Goal: Task Accomplishment & Management: Complete application form

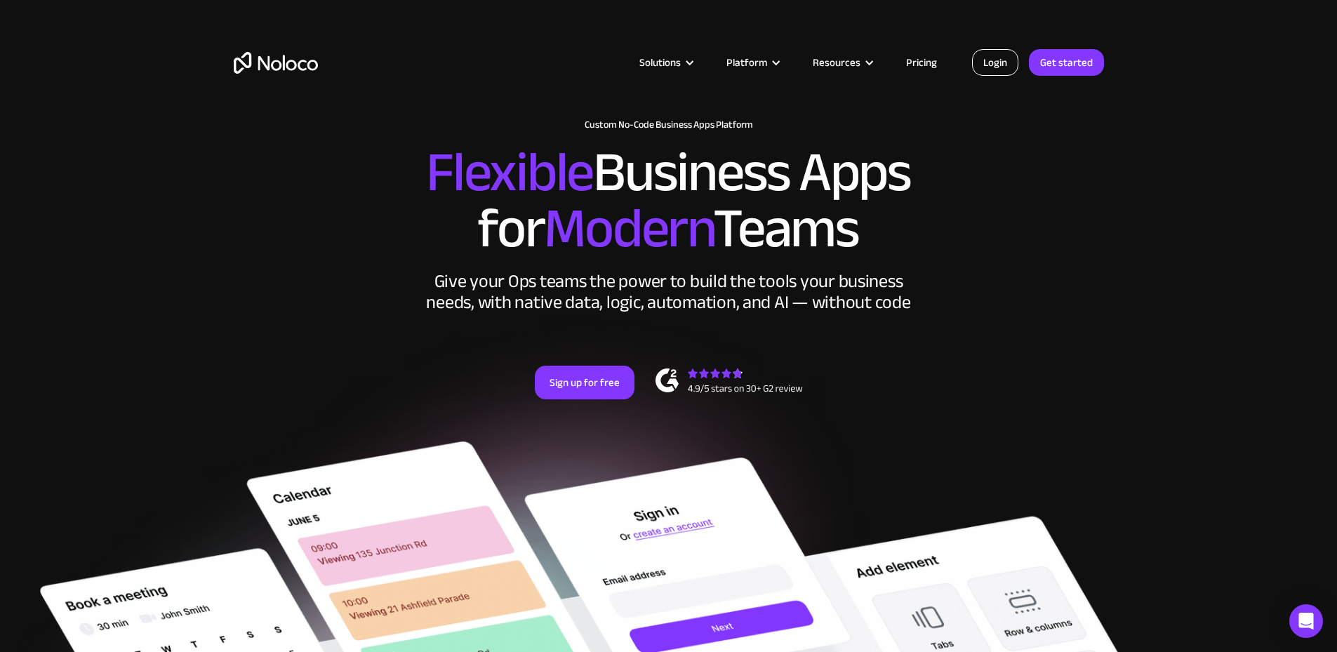
click at [1002, 61] on link "Login" at bounding box center [995, 62] width 46 height 27
click at [911, 62] on link "Pricing" at bounding box center [921, 62] width 66 height 18
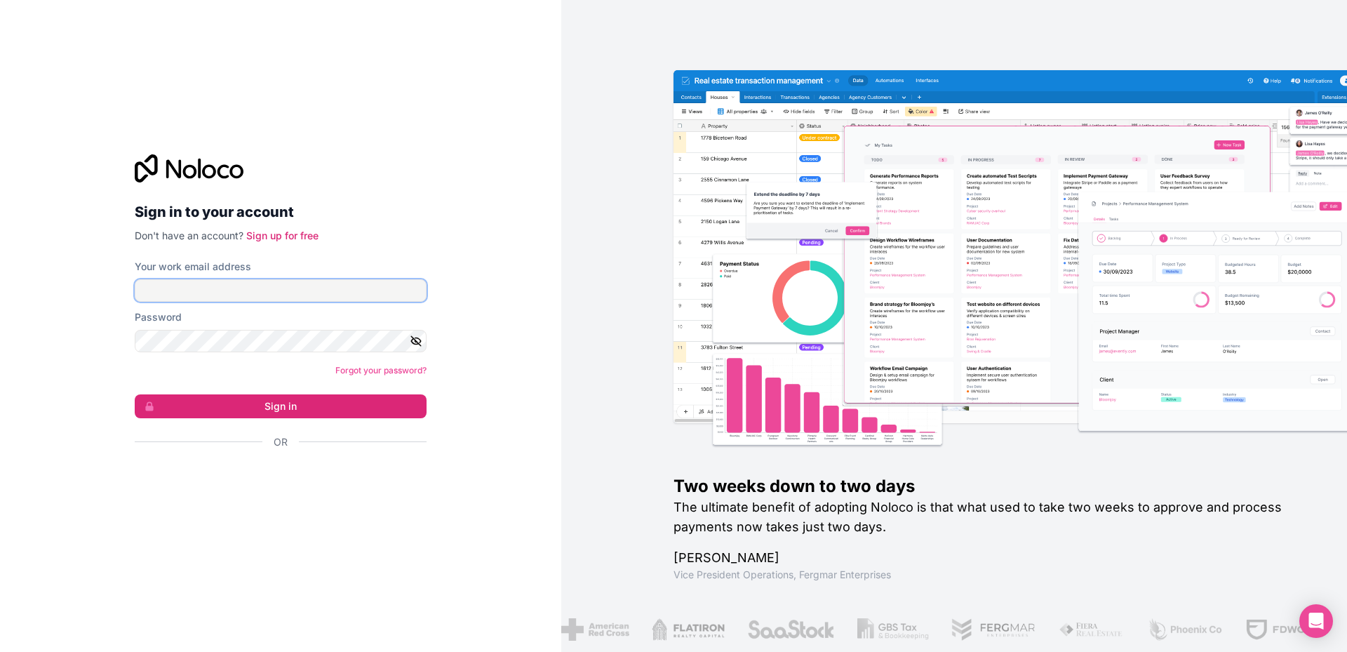
type input "[EMAIL_ADDRESS][DOMAIN_NAME]"
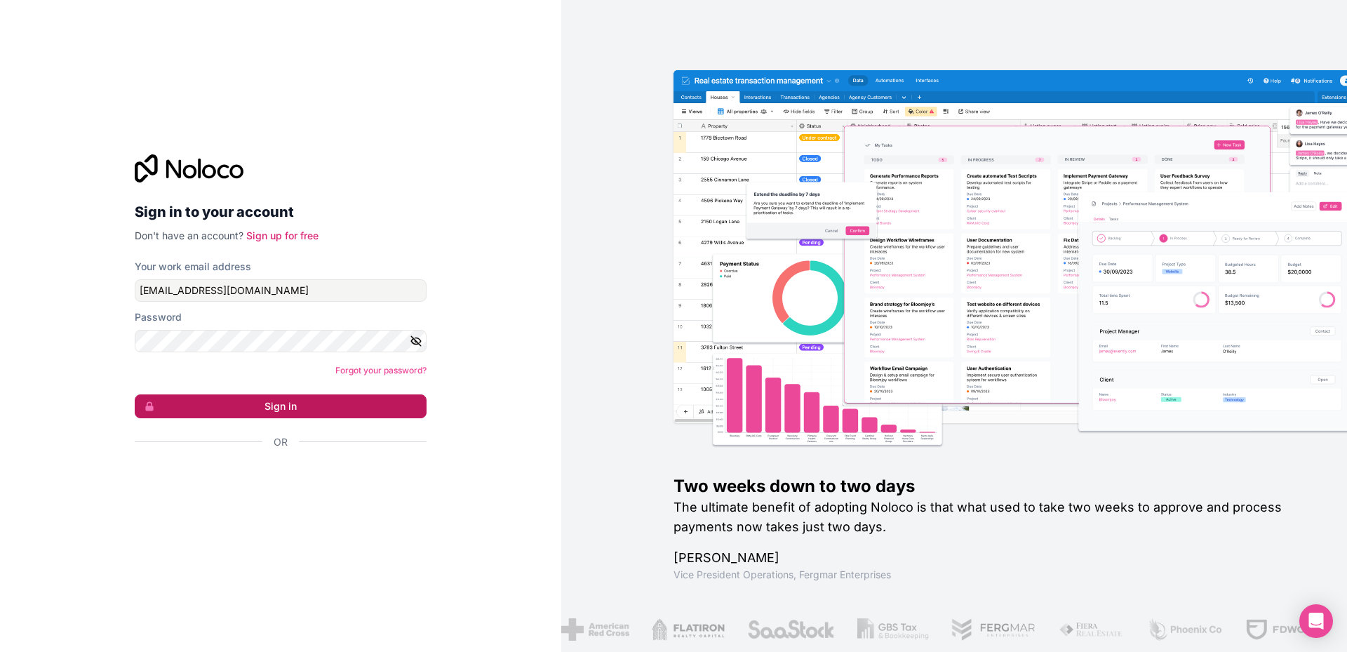
click at [289, 408] on button "Sign in" at bounding box center [281, 406] width 292 height 24
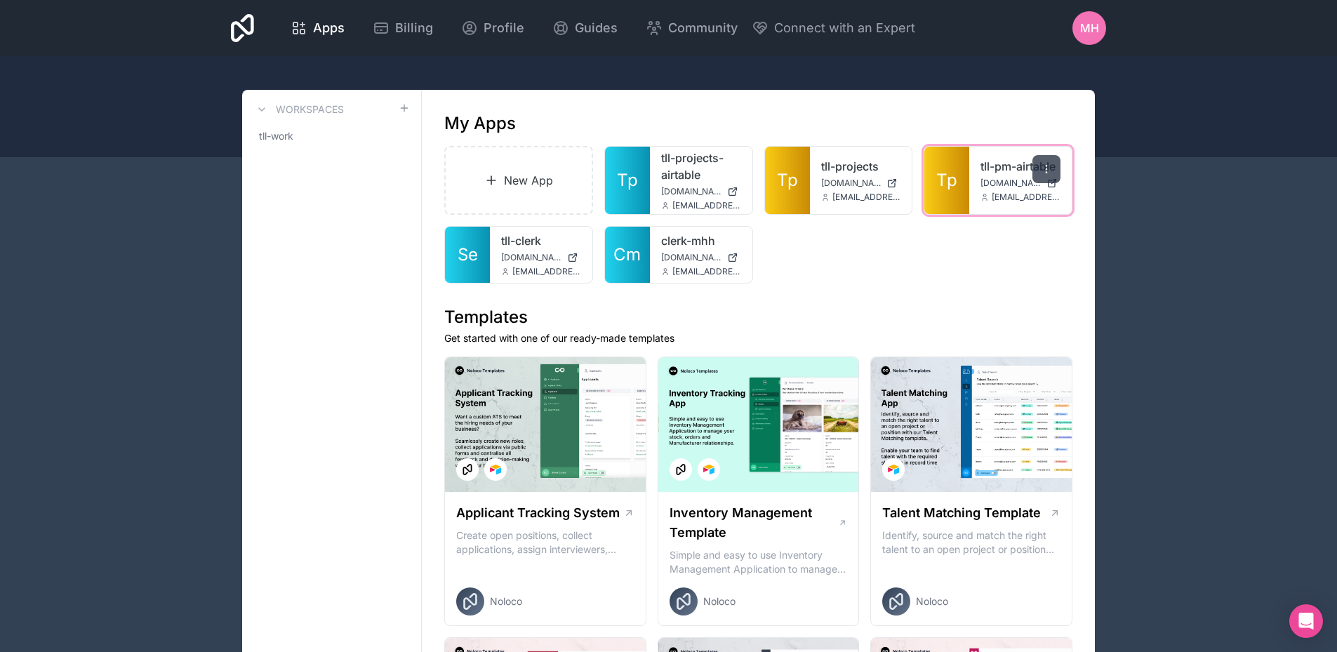
click at [1049, 168] on icon at bounding box center [1046, 169] width 11 height 11
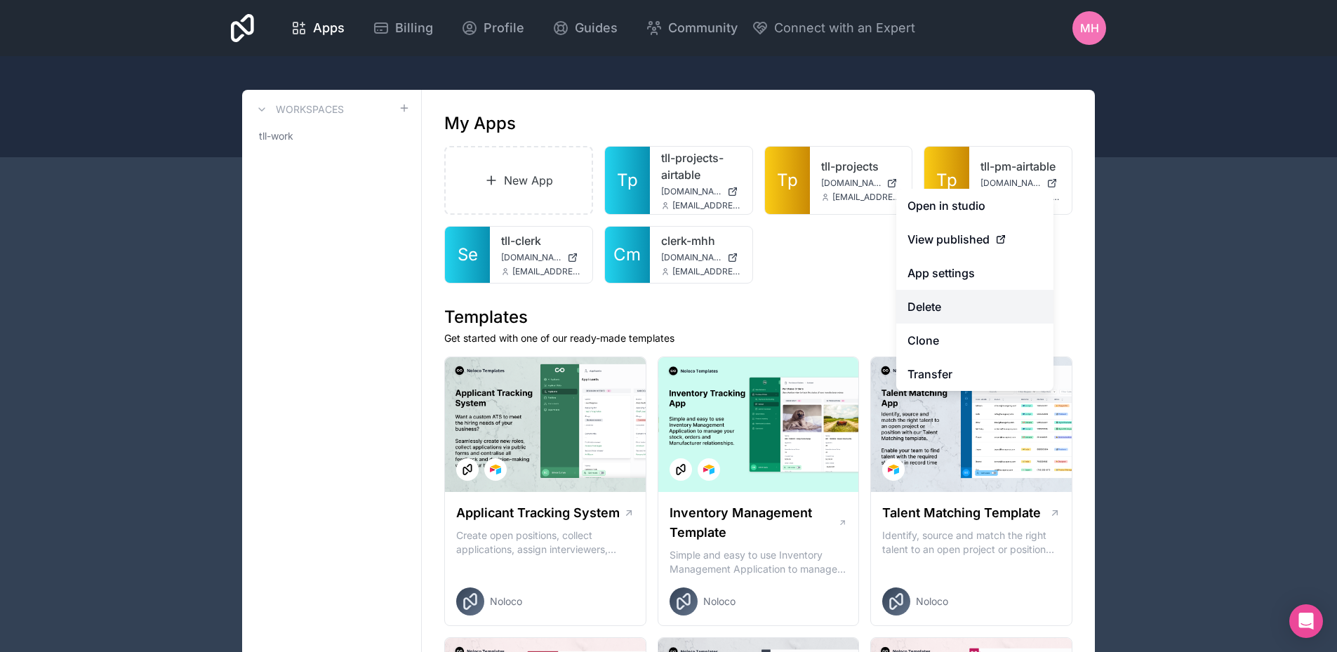
click at [932, 305] on button "Delete" at bounding box center [974, 307] width 157 height 34
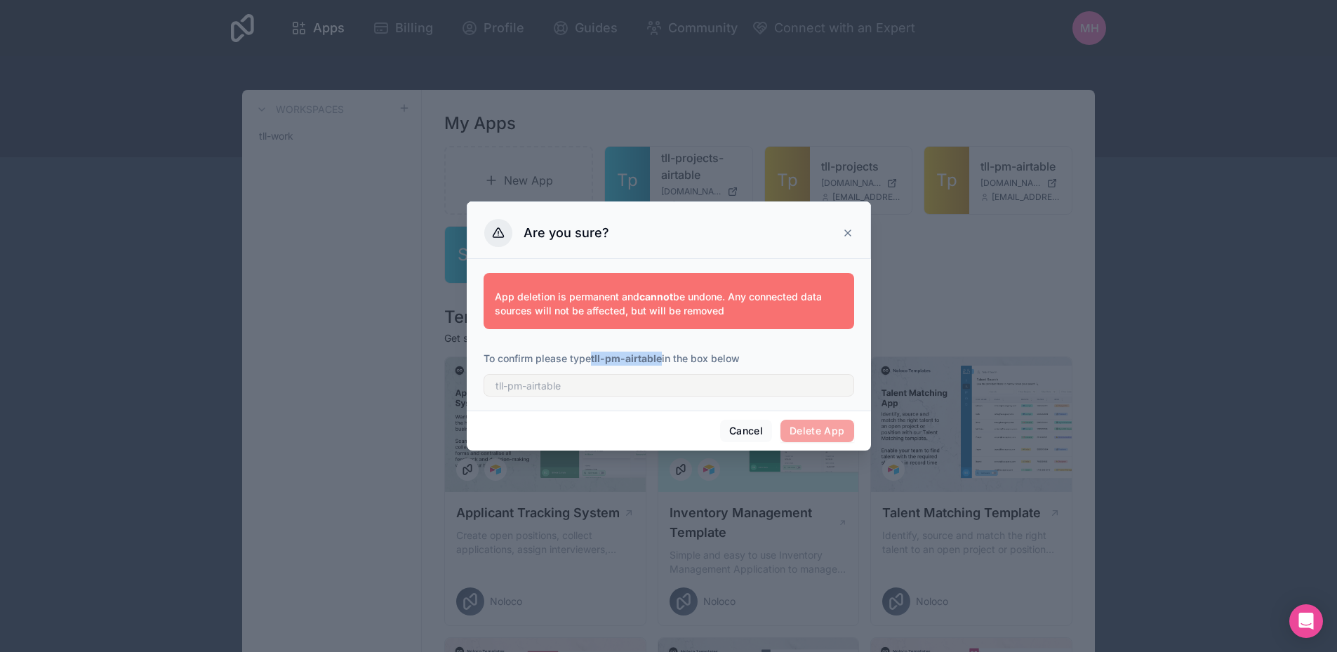
drag, startPoint x: 594, startPoint y: 359, endPoint x: 663, endPoint y: 359, distance: 69.5
click at [663, 359] on p "To confirm please type tll-pm-airtable in the box below" at bounding box center [668, 359] width 371 height 14
copy strong "tll-pm-airtable"
click at [753, 427] on button "Cancel" at bounding box center [746, 431] width 52 height 22
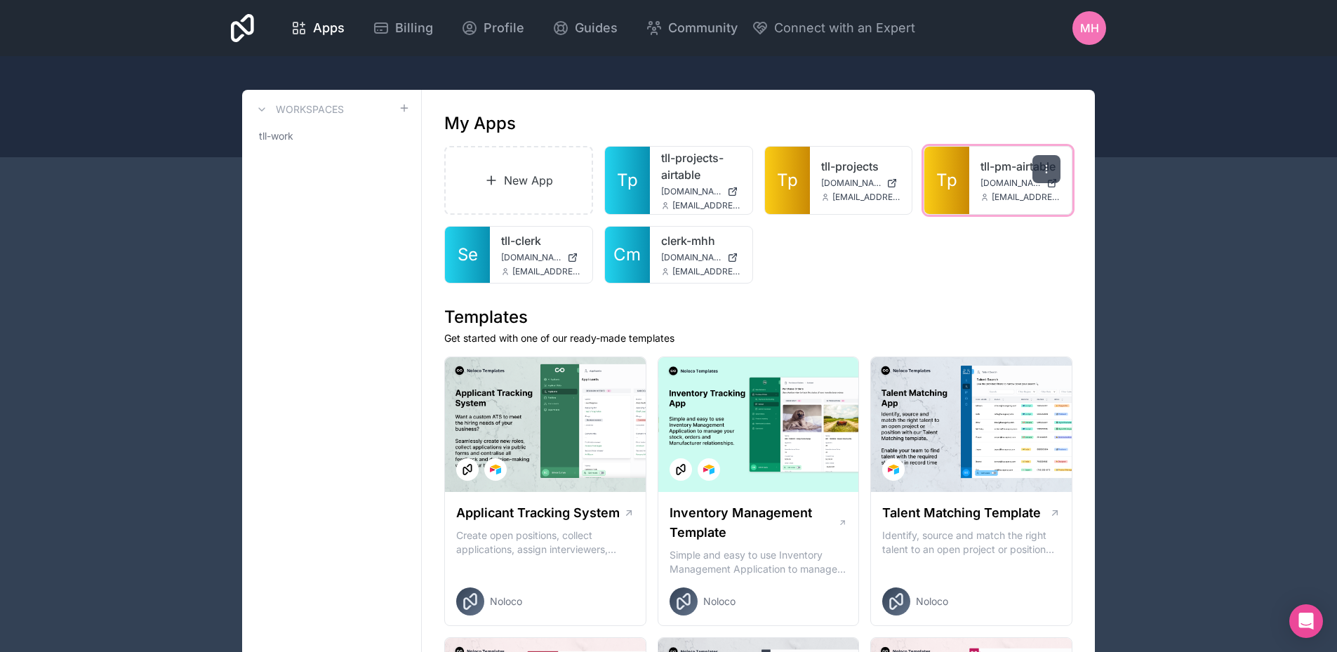
click at [1045, 172] on icon at bounding box center [1046, 169] width 11 height 11
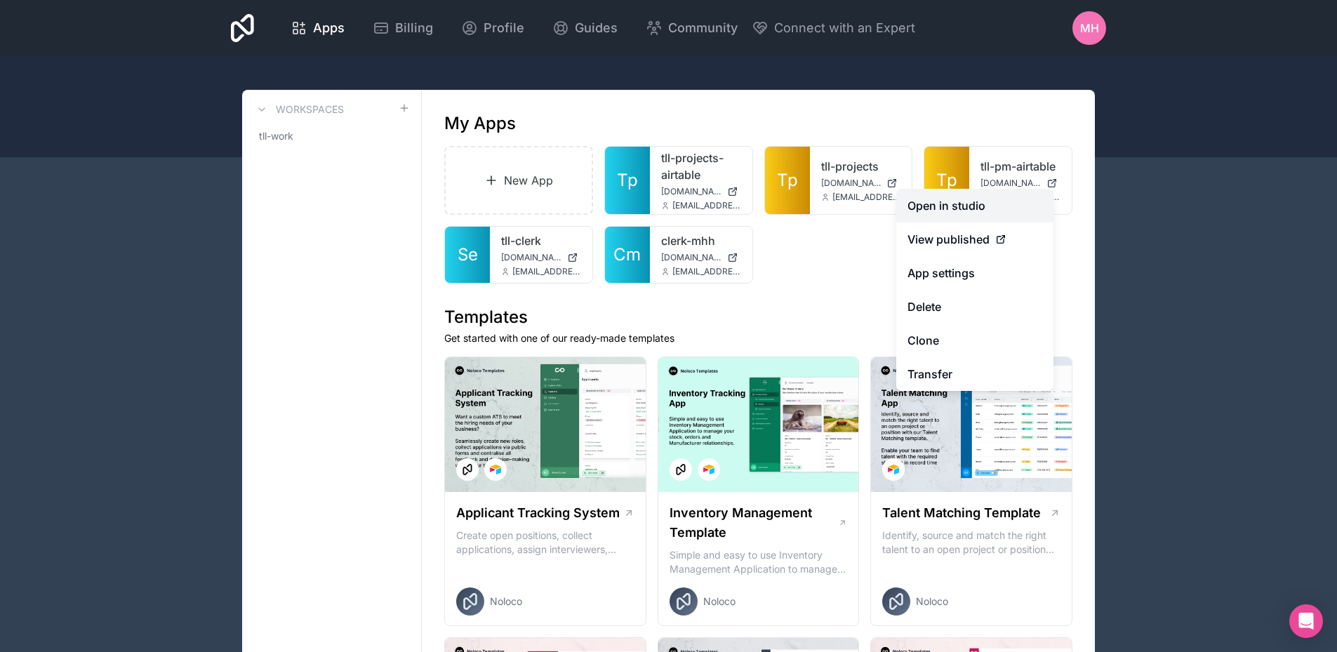
click at [951, 204] on link "Open in studio" at bounding box center [974, 206] width 157 height 34
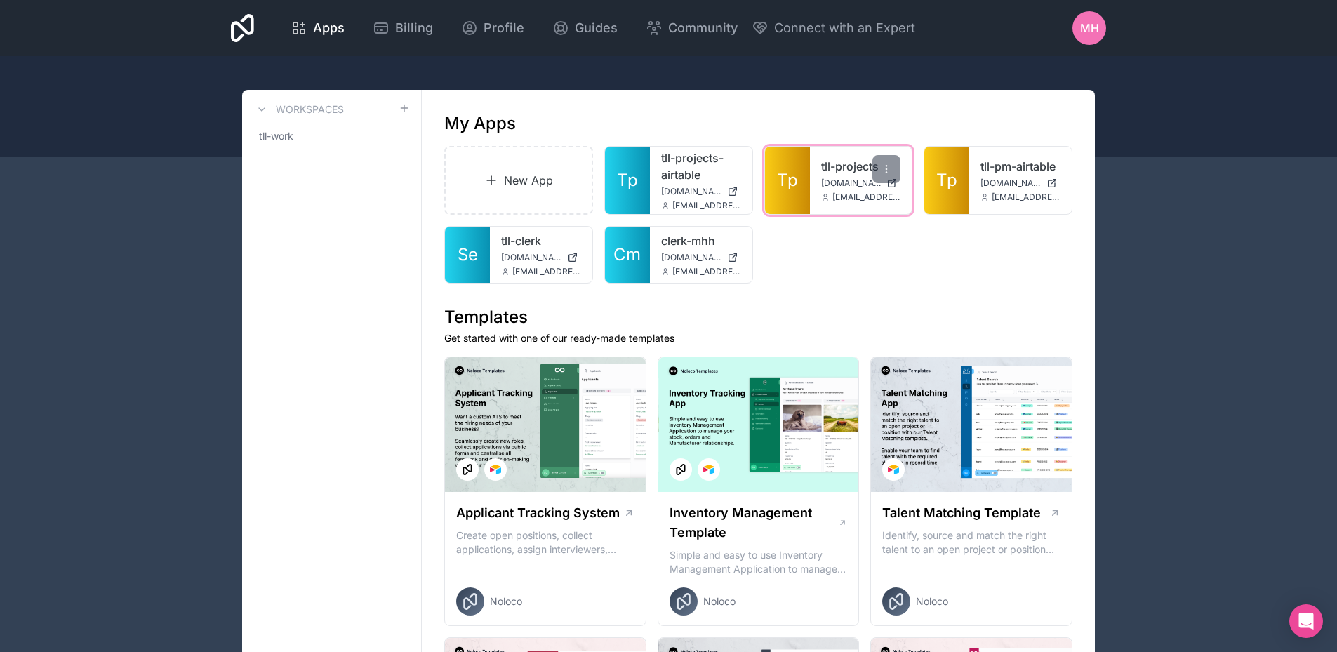
click at [837, 175] on div "tll-projects tll-projects.noloco.co marc@thelivestocklink.com" at bounding box center [861, 180] width 102 height 67
click at [890, 167] on icon at bounding box center [886, 169] width 11 height 11
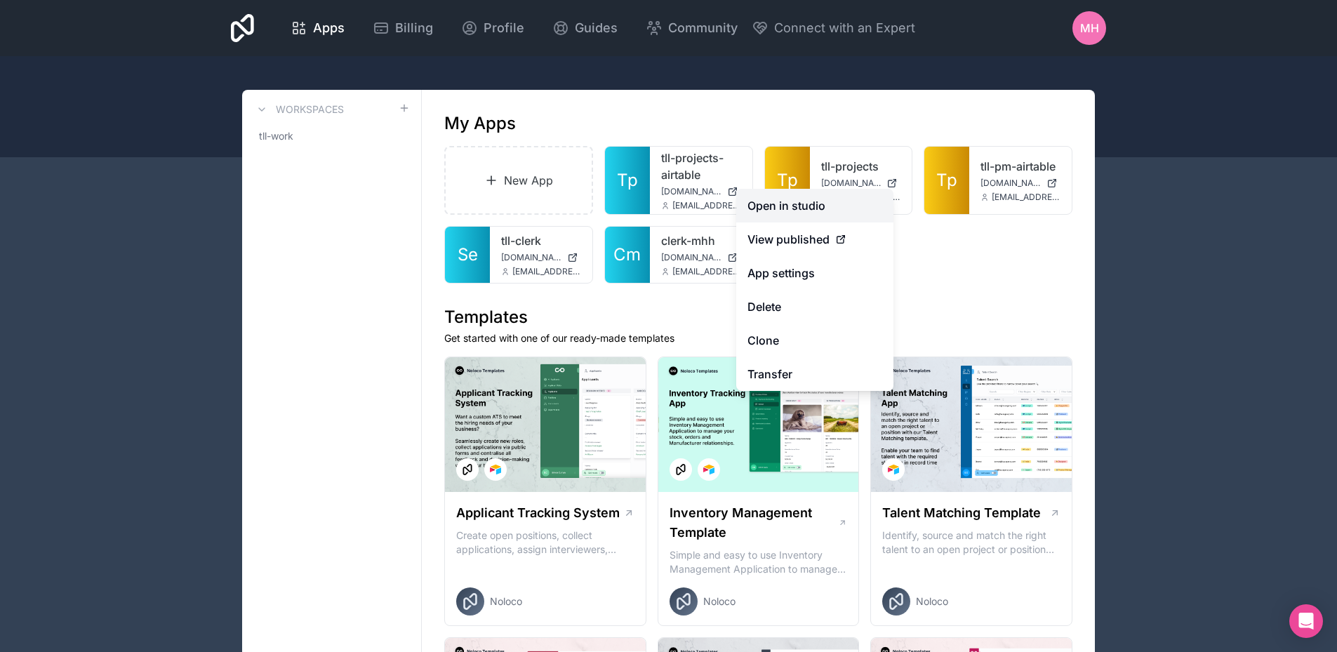
click at [822, 202] on link "Open in studio" at bounding box center [814, 206] width 157 height 34
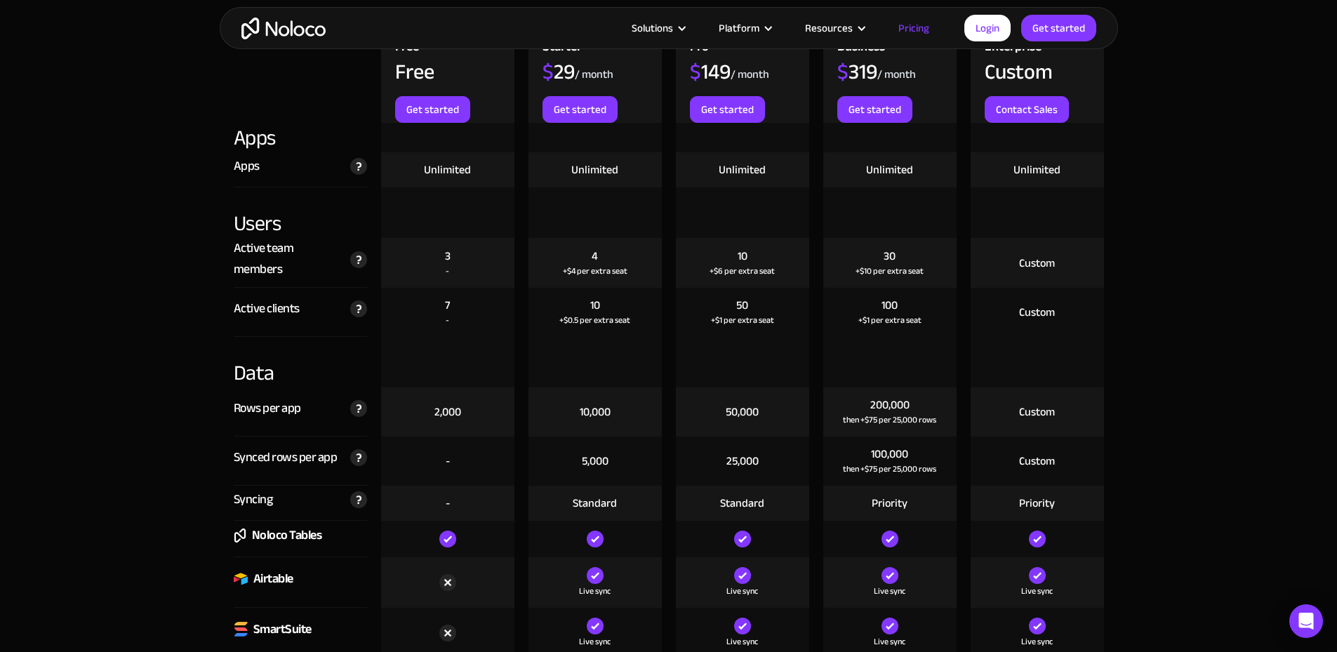
scroll to position [1544, 0]
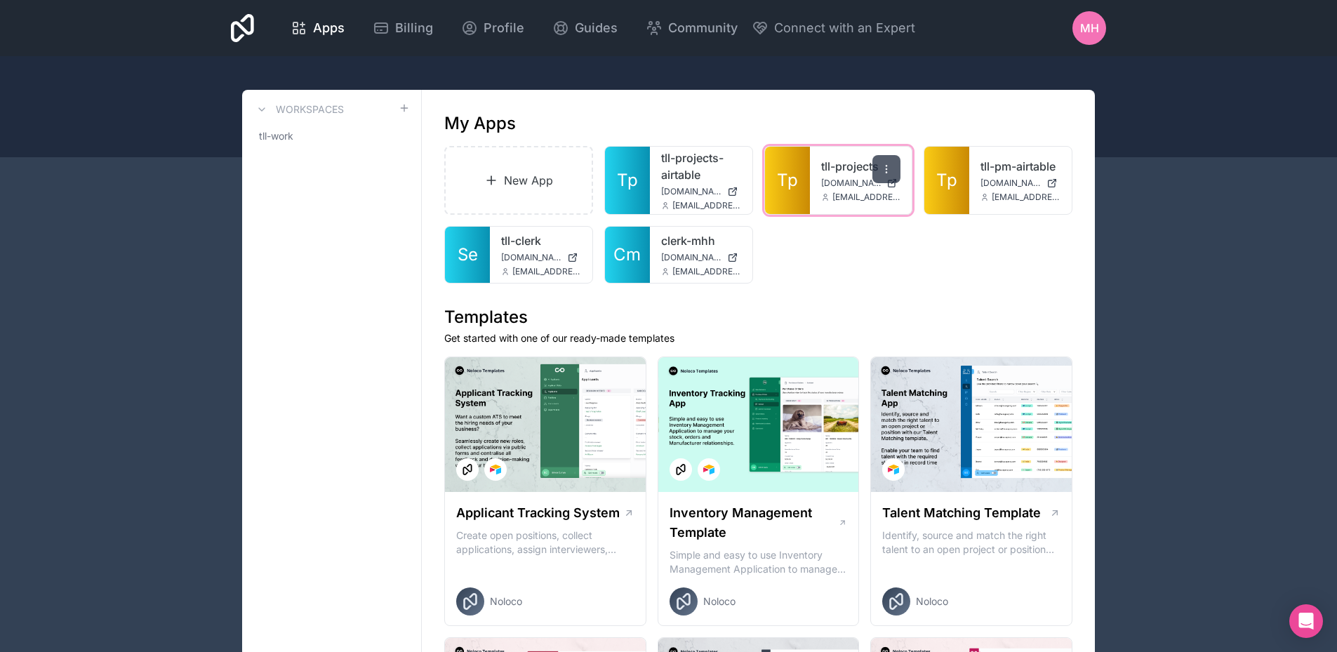
click at [888, 175] on div at bounding box center [886, 169] width 28 height 28
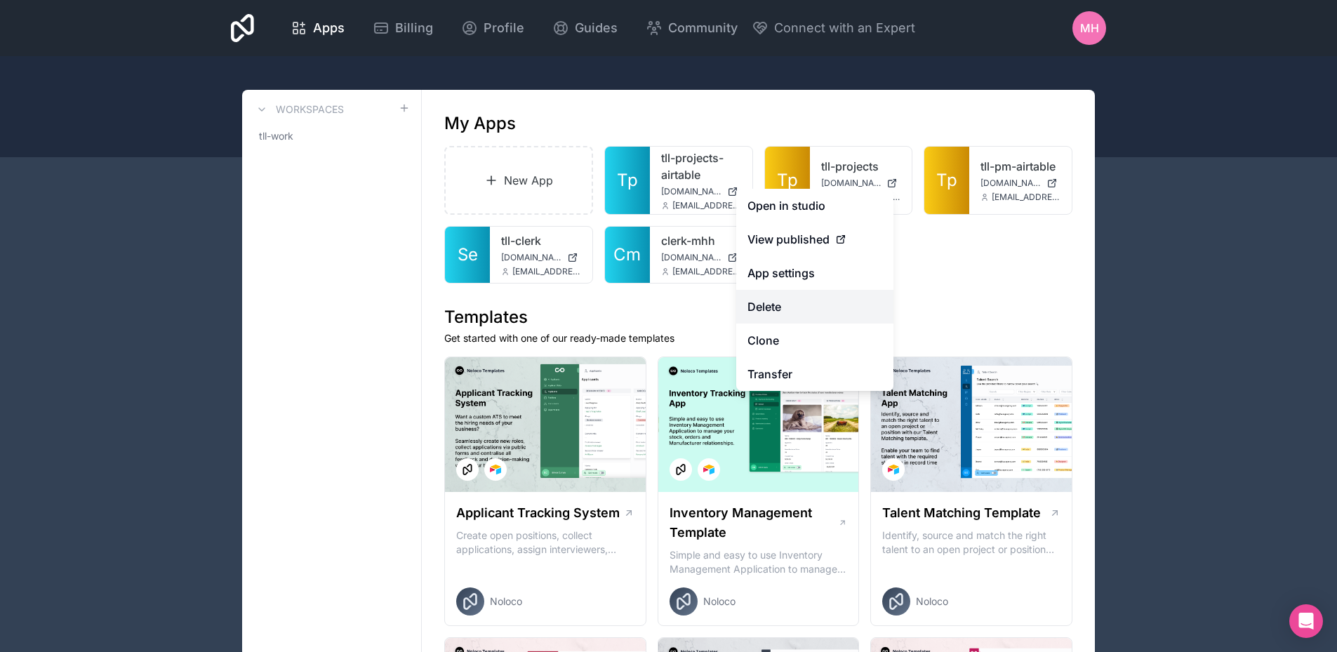
click at [773, 307] on button "Delete" at bounding box center [814, 307] width 157 height 34
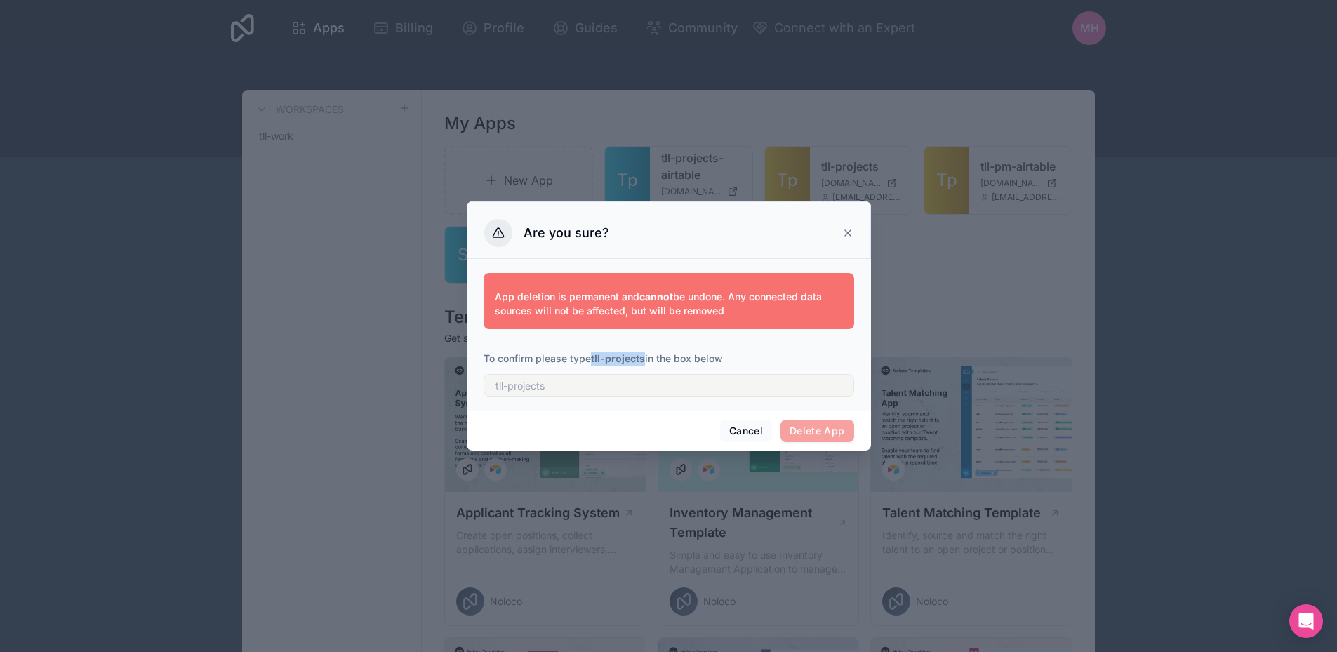
drag, startPoint x: 594, startPoint y: 358, endPoint x: 646, endPoint y: 361, distance: 51.3
click at [645, 361] on strong "tll-projects" at bounding box center [618, 358] width 54 height 12
copy strong "tll-projects"
click at [569, 391] on input "text" at bounding box center [668, 385] width 371 height 22
paste input "tll-projects"
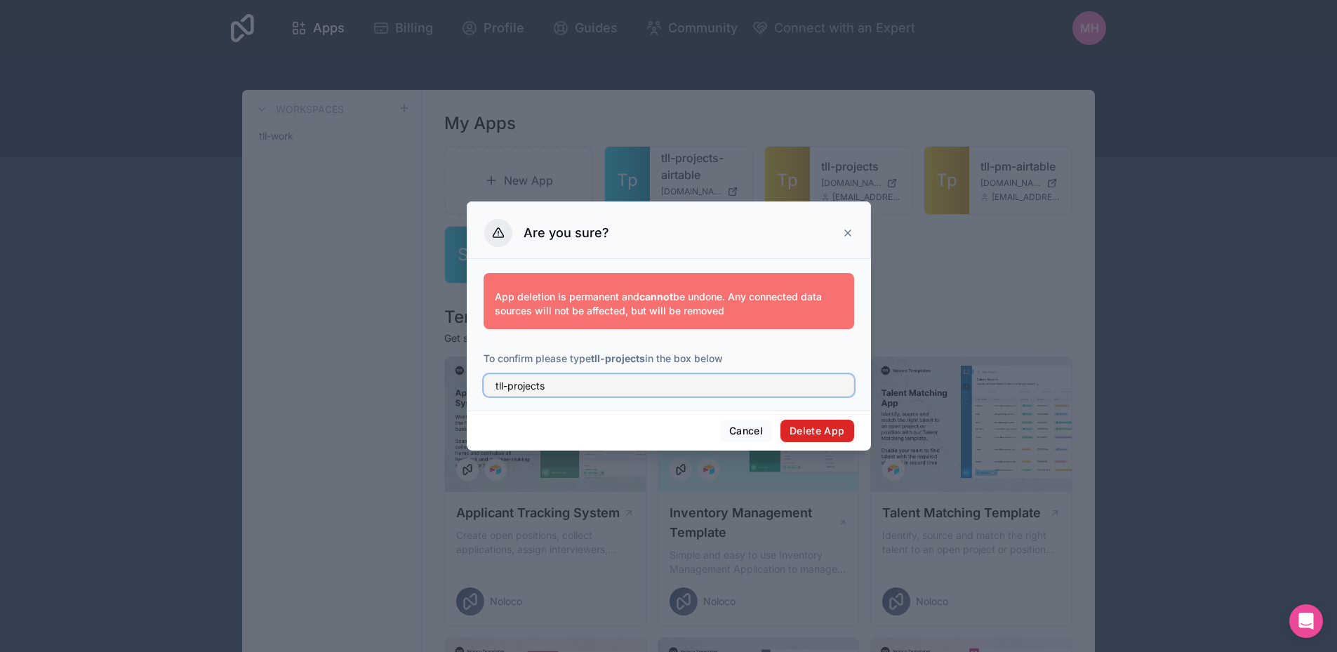
type input "tll-projects"
click at [789, 429] on button "Delete App" at bounding box center [817, 431] width 74 height 22
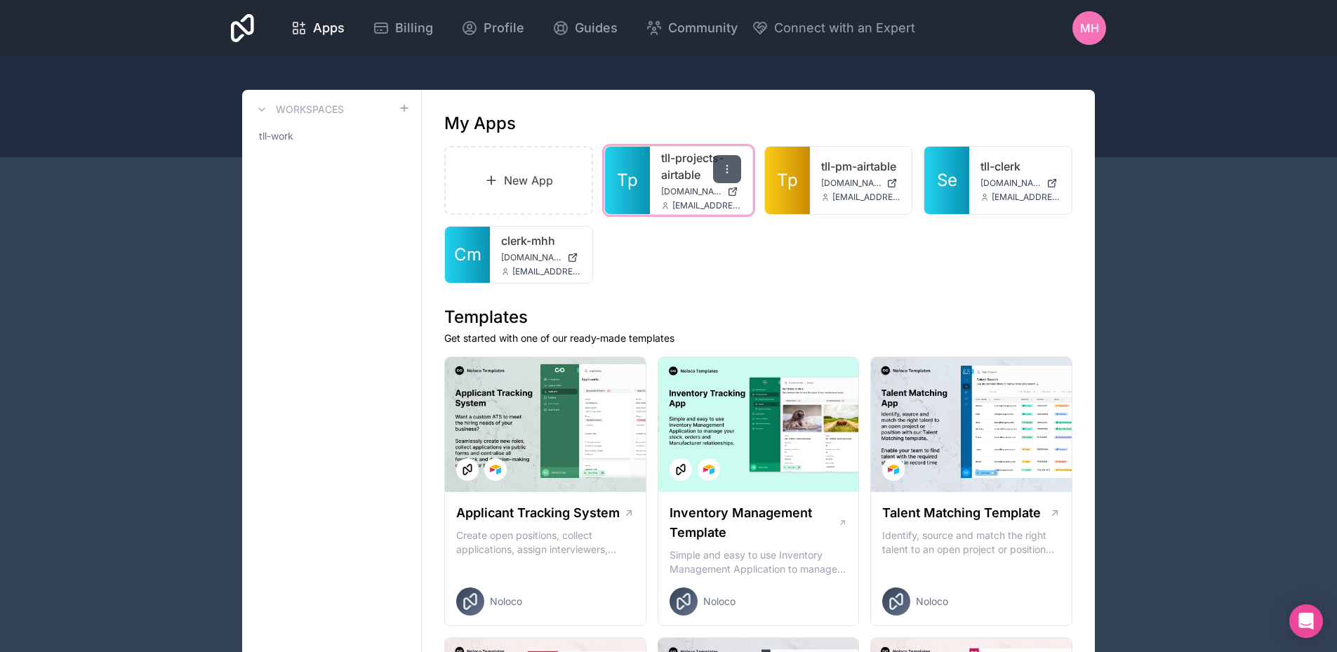
click at [732, 162] on div at bounding box center [727, 169] width 28 height 28
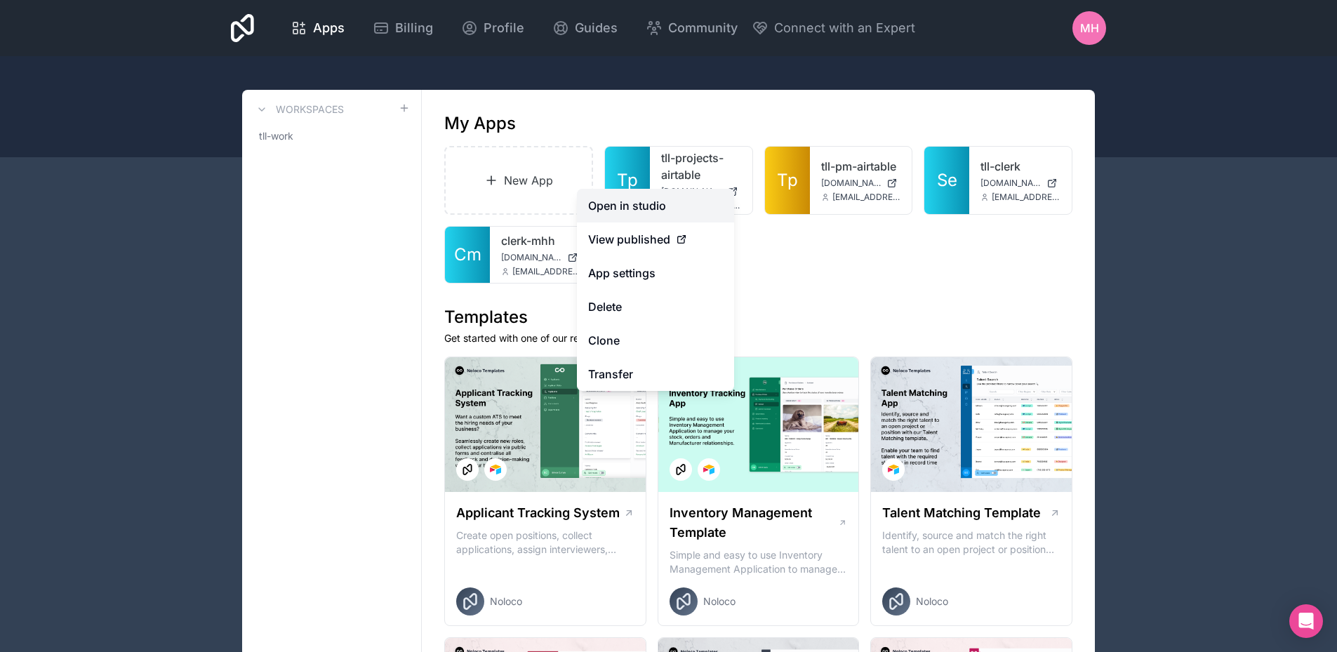
click at [626, 205] on link "Open in studio" at bounding box center [655, 206] width 157 height 34
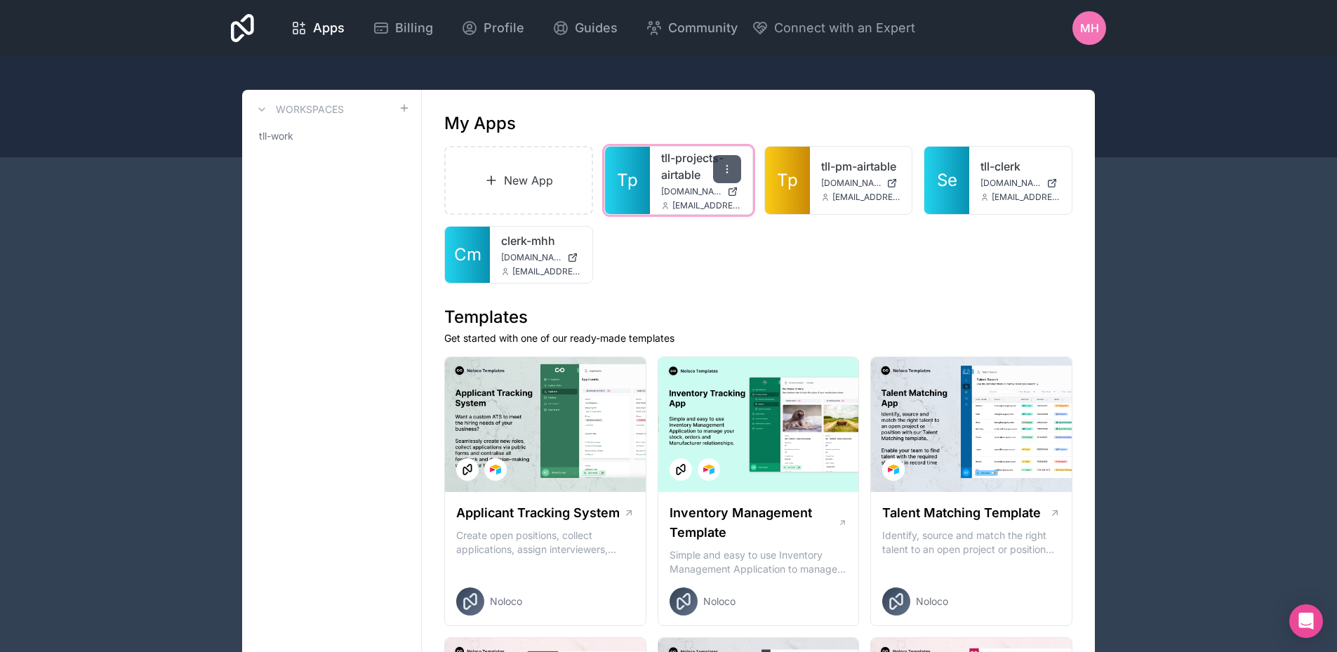
click at [731, 166] on icon at bounding box center [726, 169] width 11 height 11
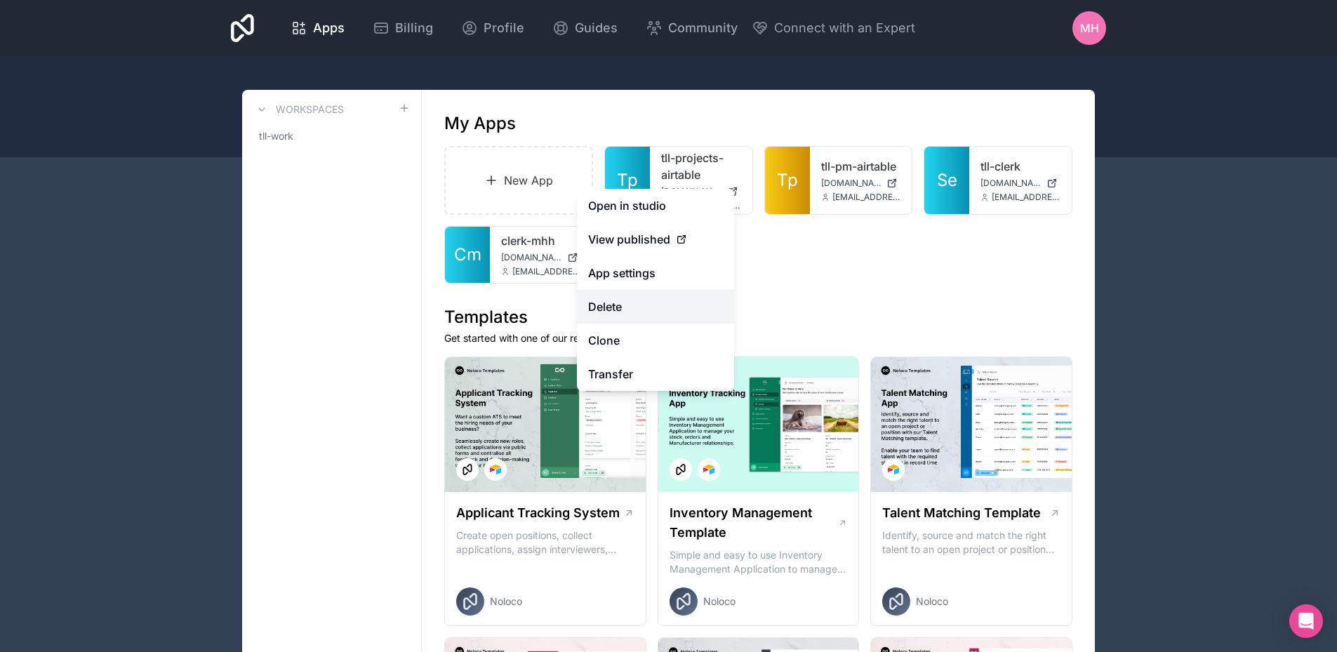
click at [609, 309] on button "Delete" at bounding box center [655, 307] width 157 height 34
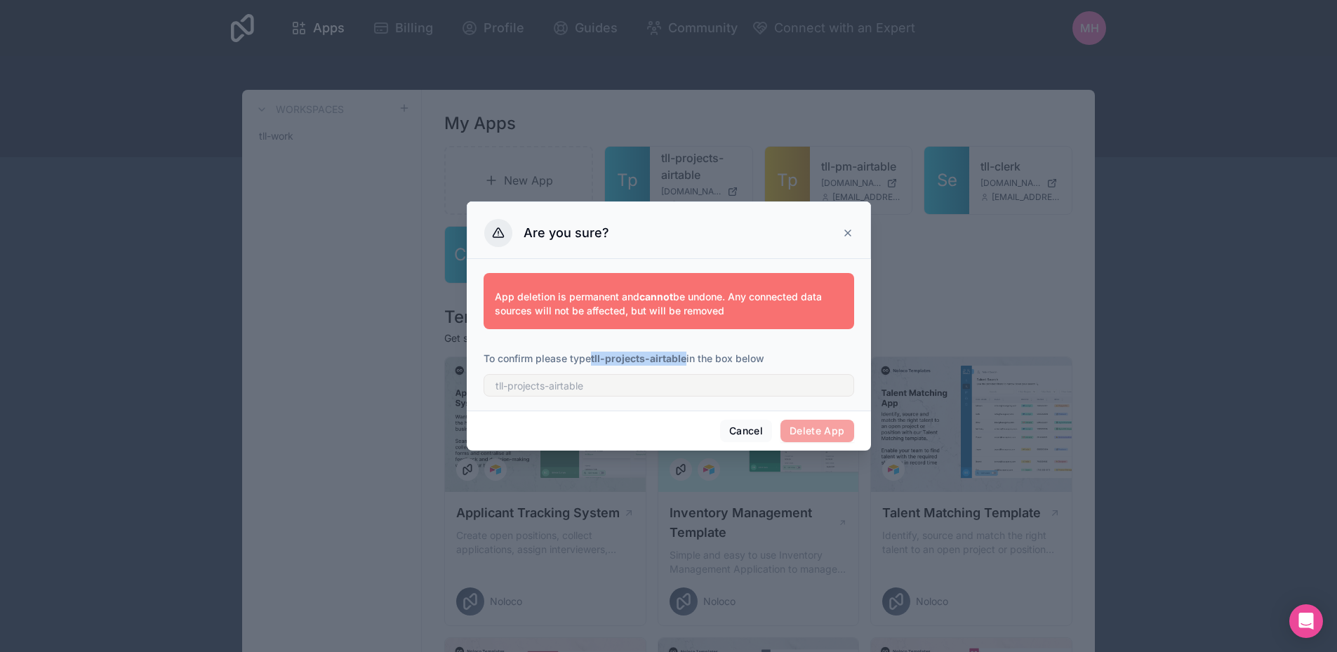
drag, startPoint x: 594, startPoint y: 360, endPoint x: 686, endPoint y: 361, distance: 91.2
click at [686, 361] on strong "tll-projects-airtable" at bounding box center [638, 358] width 95 height 12
copy strong "tll-projects-airtable"
click at [585, 385] on input "text" at bounding box center [668, 385] width 371 height 22
paste input "tll-projects-airtable"
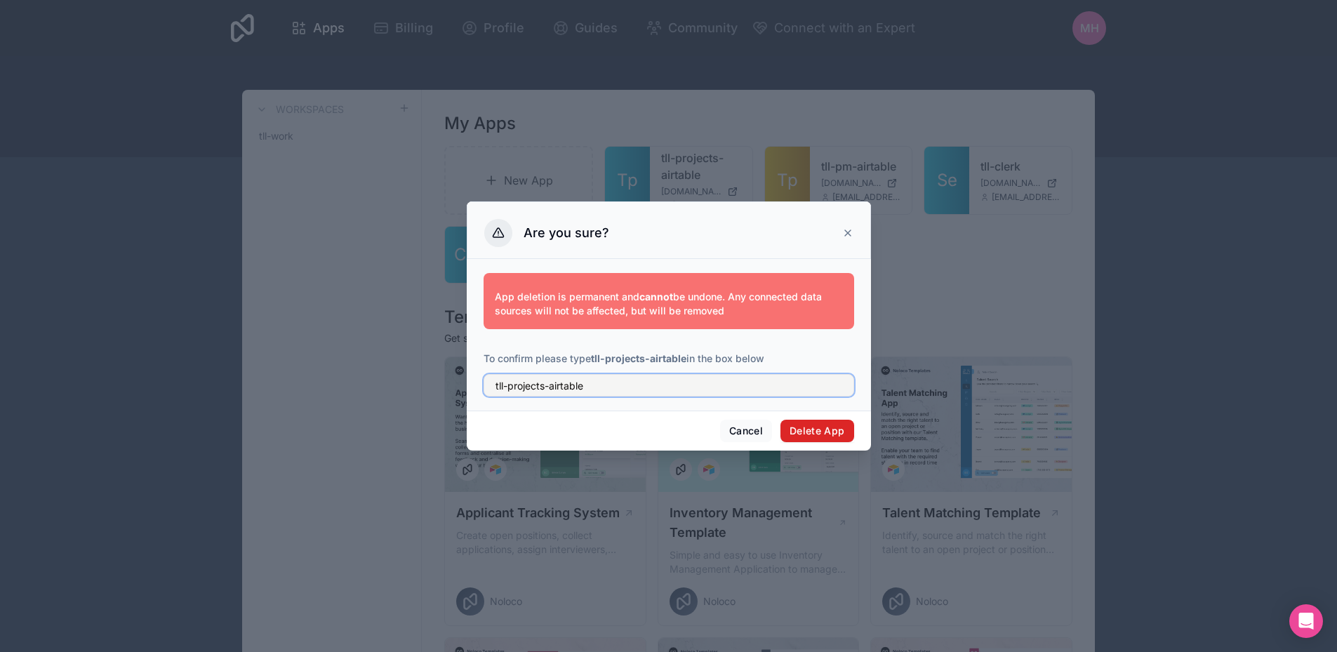
type input "tll-projects-airtable"
click at [796, 427] on button "Delete App" at bounding box center [817, 431] width 74 height 22
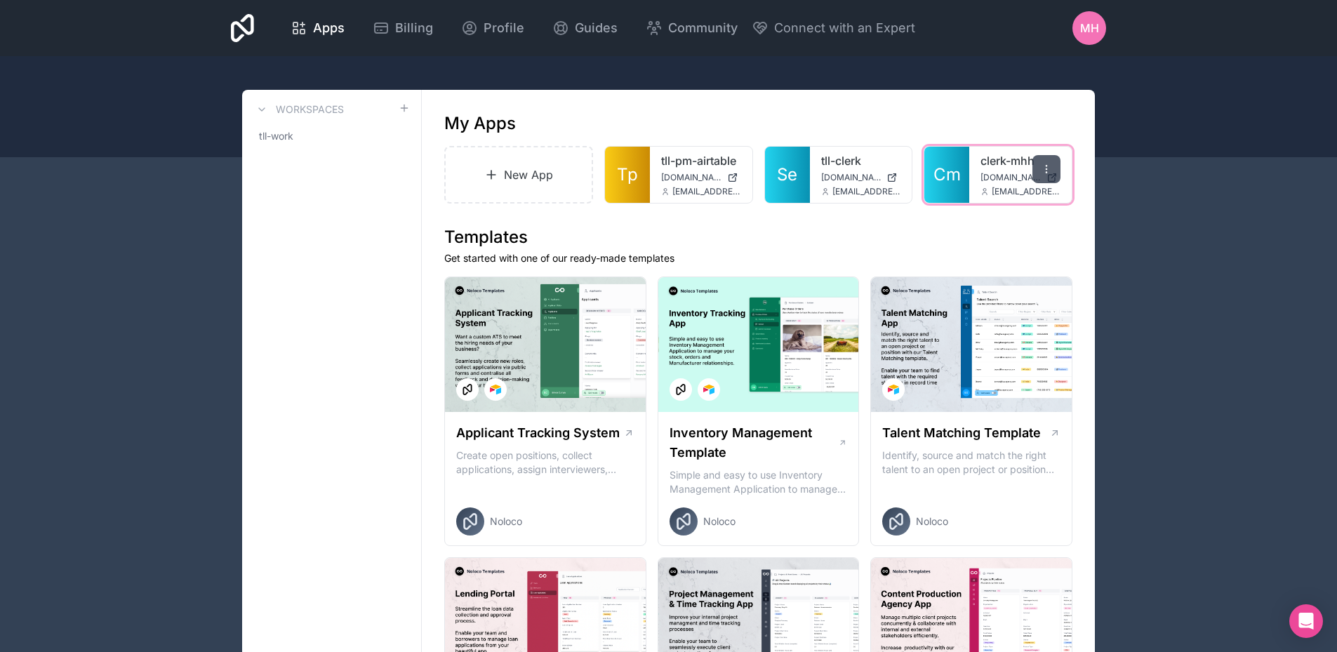
click at [1043, 169] on icon at bounding box center [1046, 169] width 11 height 11
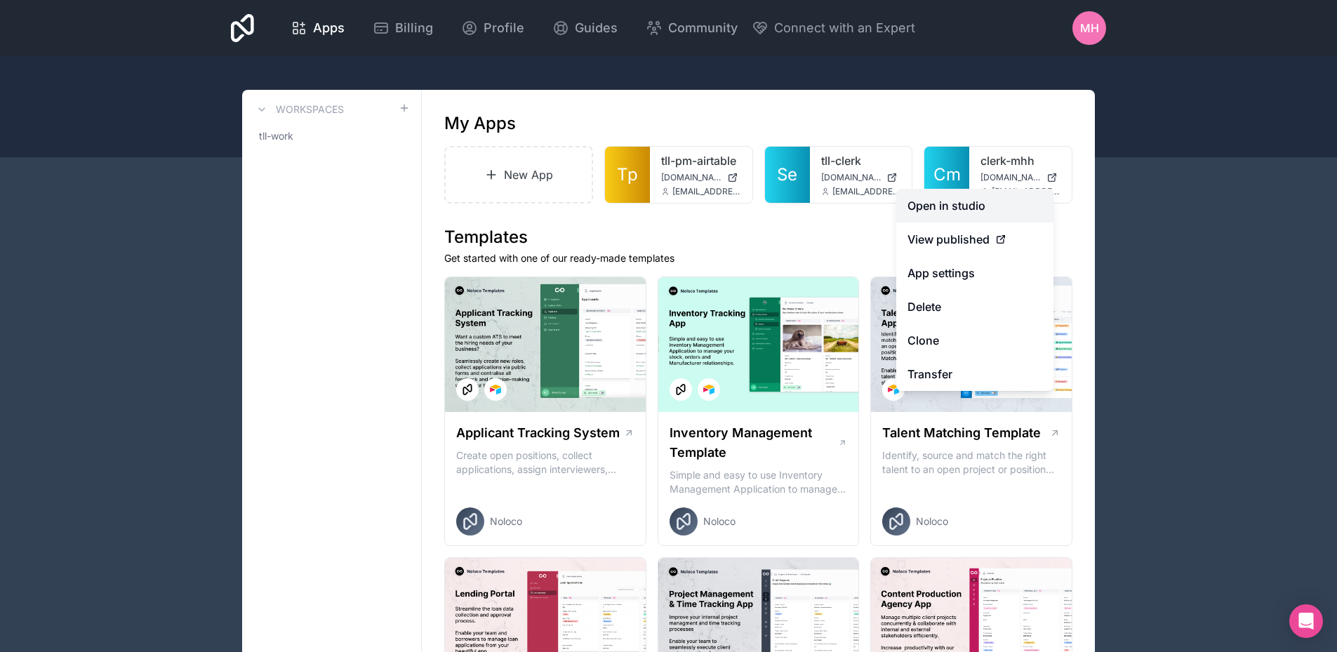
click at [958, 204] on link "Open in studio" at bounding box center [974, 206] width 157 height 34
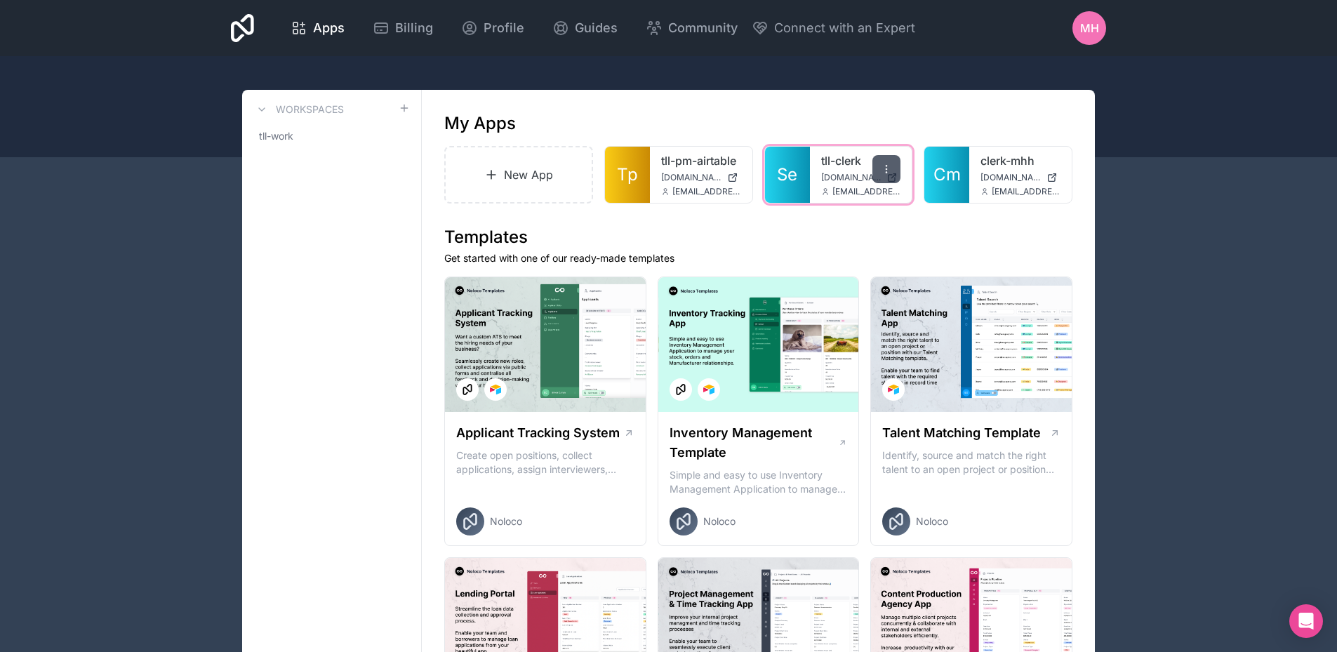
click at [888, 168] on icon at bounding box center [886, 169] width 11 height 11
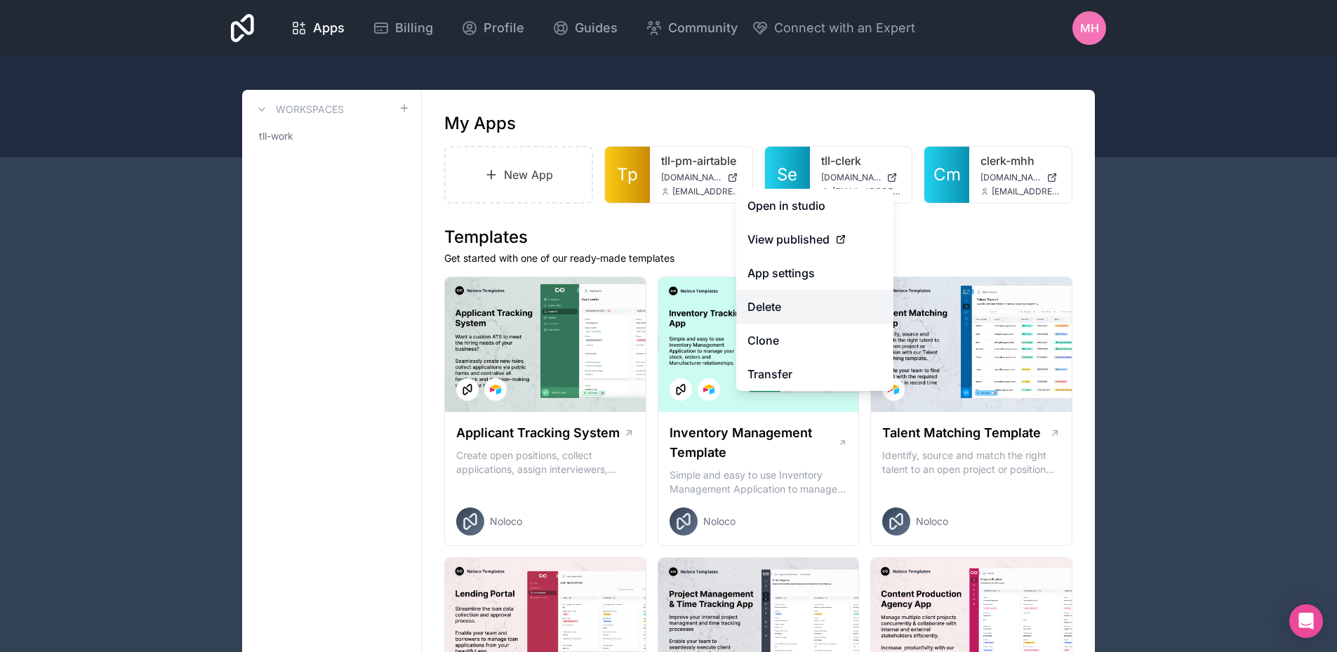
click at [768, 308] on button "Delete" at bounding box center [814, 307] width 157 height 34
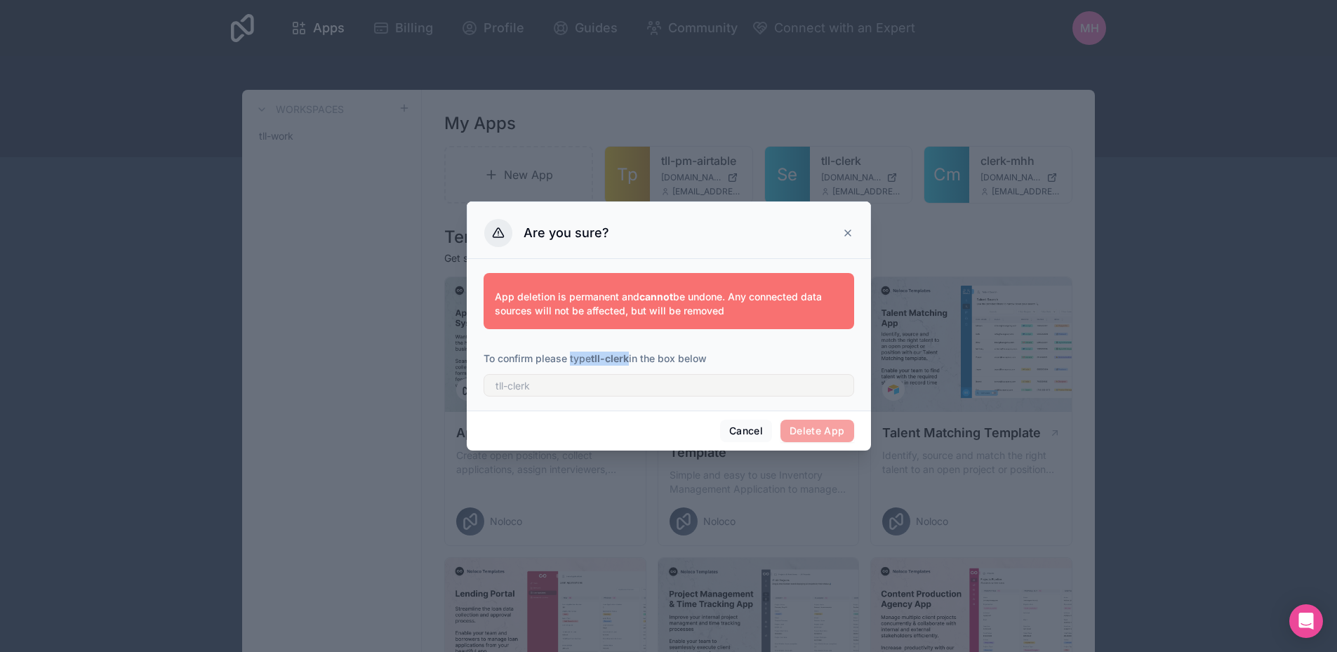
drag, startPoint x: 570, startPoint y: 356, endPoint x: 630, endPoint y: 359, distance: 60.4
click at [630, 359] on p "To confirm please type tll-clerk in the box below" at bounding box center [668, 359] width 371 height 14
copy p "type tll-clerk"
click at [578, 387] on input "text" at bounding box center [668, 385] width 371 height 22
paste input "type tll-clerk"
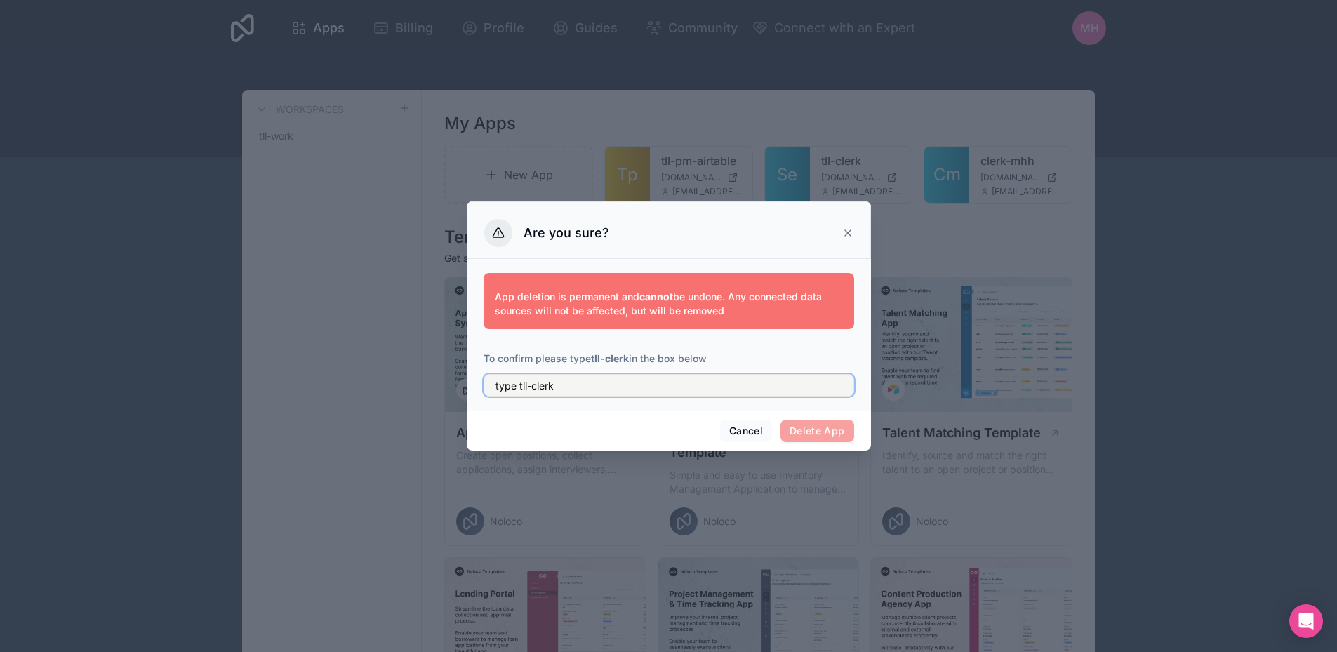
drag, startPoint x: 519, startPoint y: 392, endPoint x: 487, endPoint y: 392, distance: 31.6
click at [487, 392] on input "type tll-clerk" at bounding box center [668, 385] width 371 height 22
type input "tll-clerk"
click at [798, 435] on button "Delete App" at bounding box center [817, 431] width 74 height 22
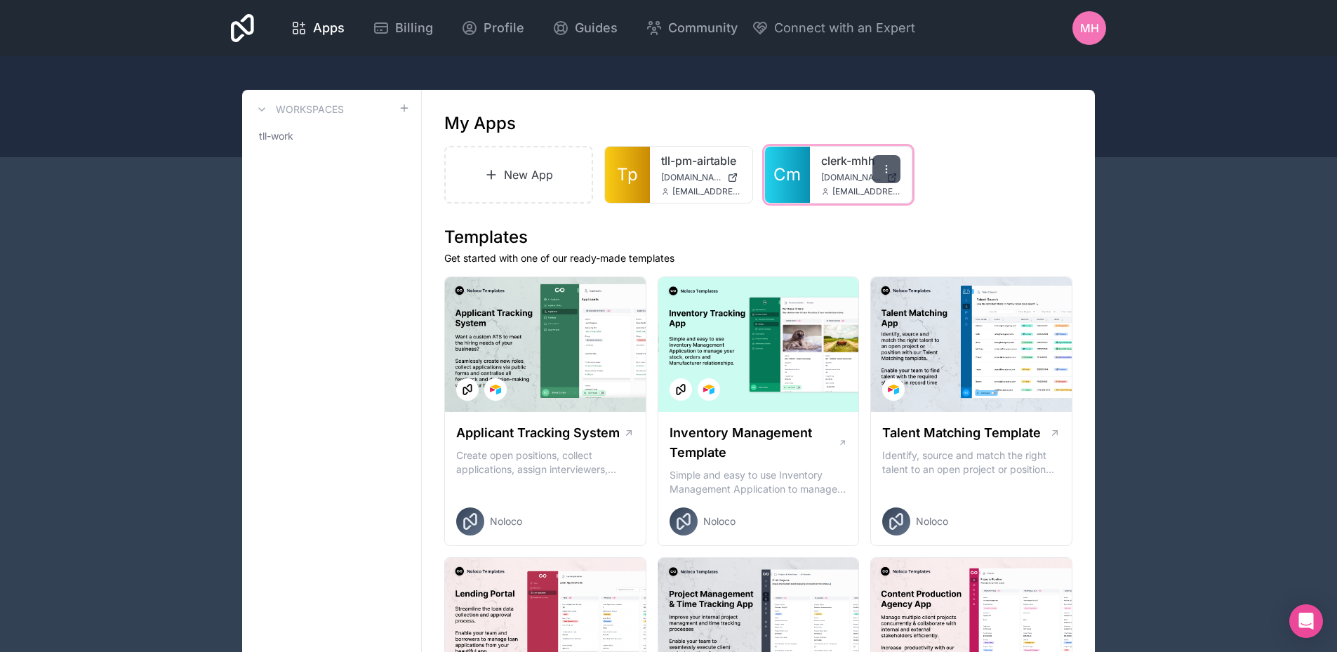
click at [889, 171] on icon at bounding box center [886, 169] width 11 height 11
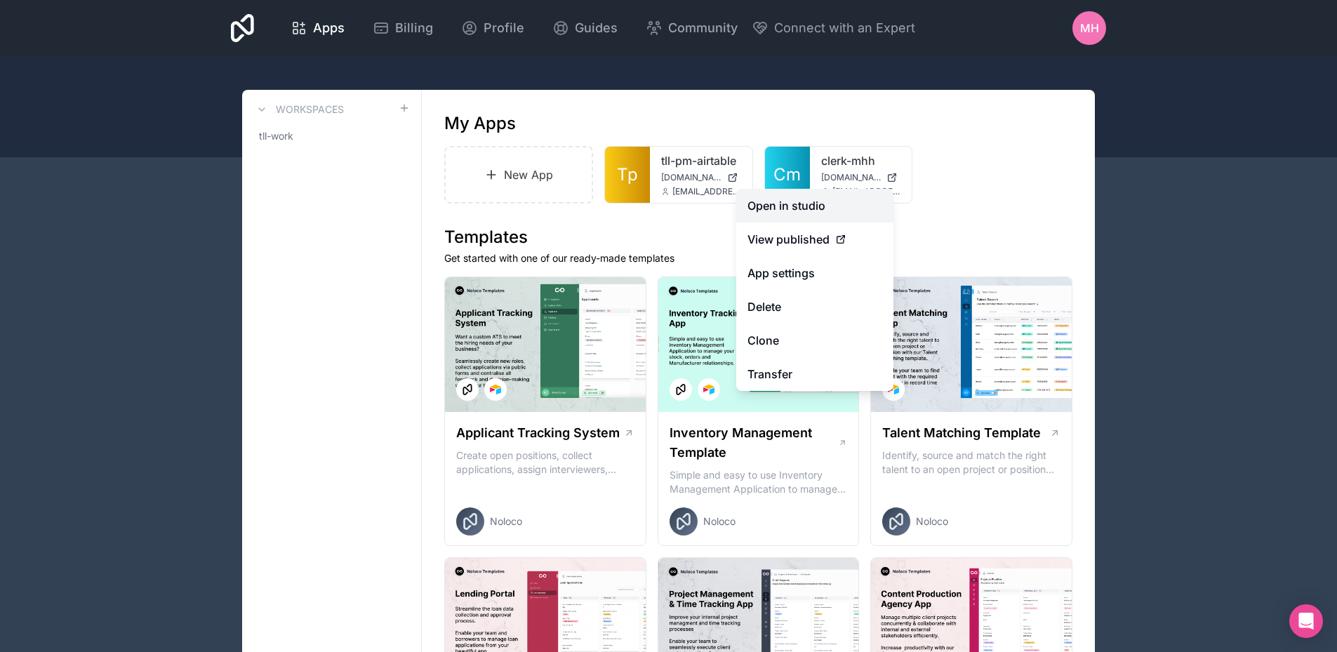
click at [794, 201] on link "Open in studio" at bounding box center [814, 206] width 157 height 34
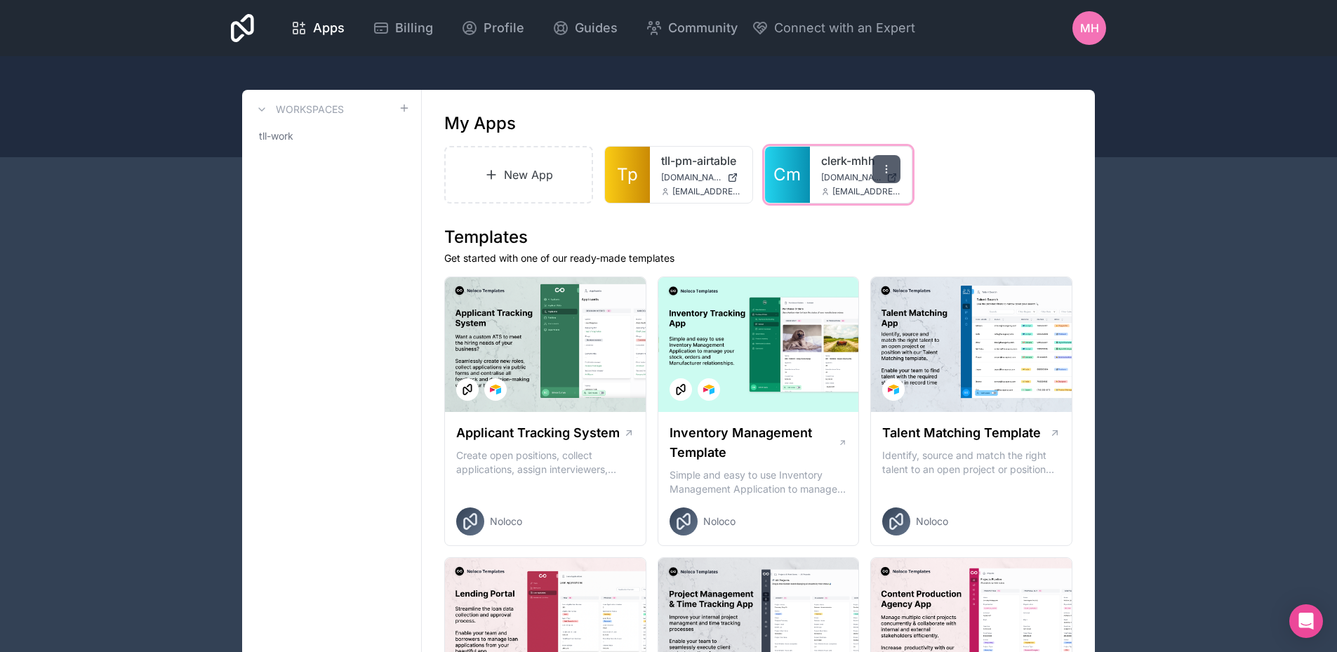
click at [884, 168] on icon at bounding box center [886, 169] width 11 height 11
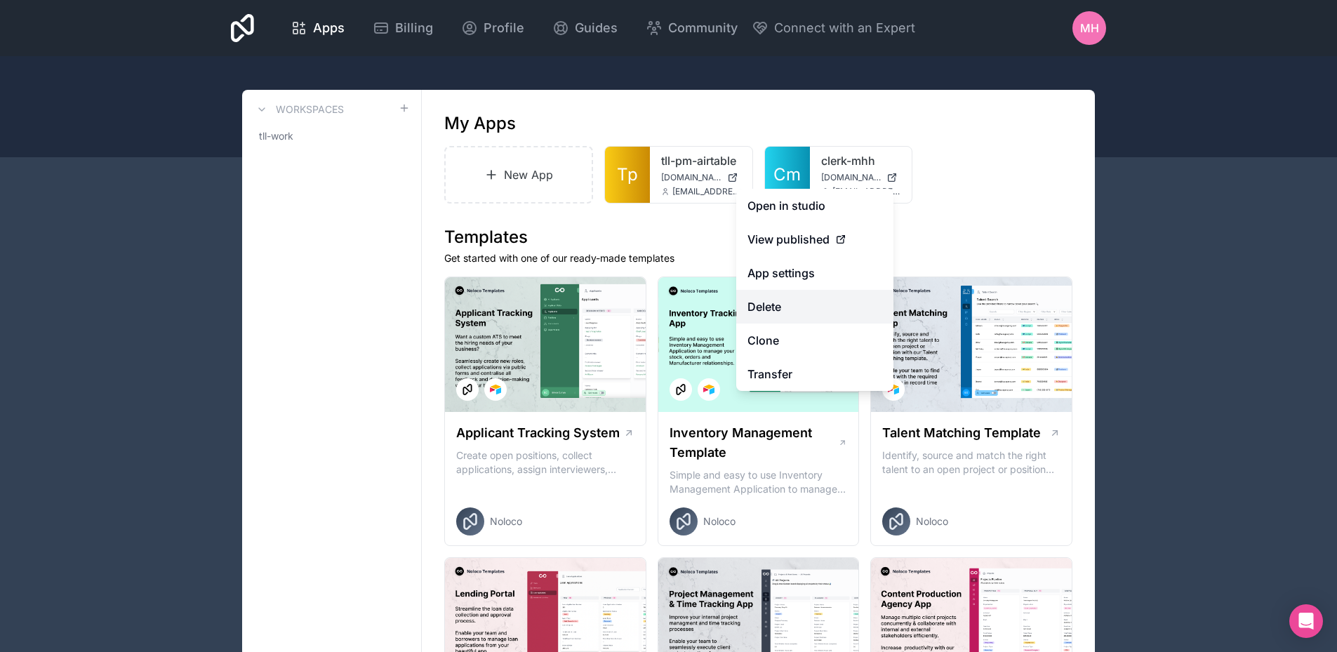
click at [780, 302] on button "Delete" at bounding box center [814, 307] width 157 height 34
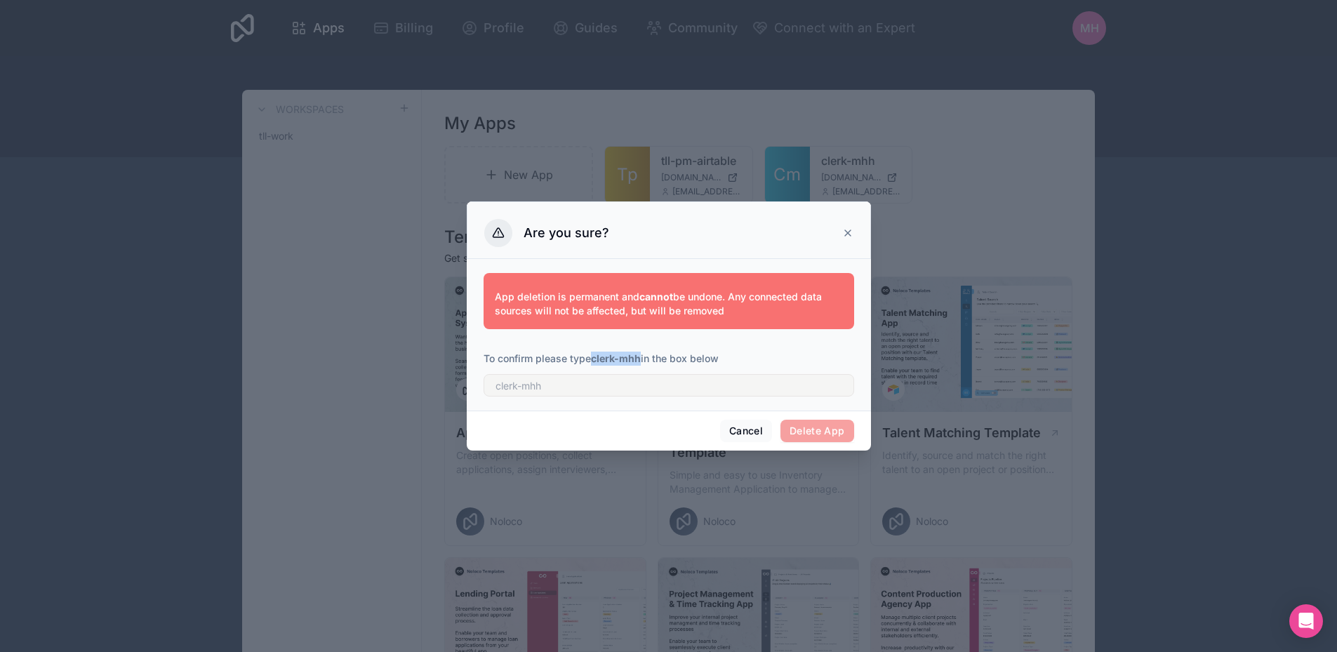
drag, startPoint x: 594, startPoint y: 358, endPoint x: 641, endPoint y: 356, distance: 47.1
click at [641, 356] on strong "clerk-mhh" at bounding box center [616, 358] width 50 height 12
copy strong "clerk-mhh"
click at [617, 389] on input "text" at bounding box center [668, 385] width 371 height 22
paste input "clerk-mhh"
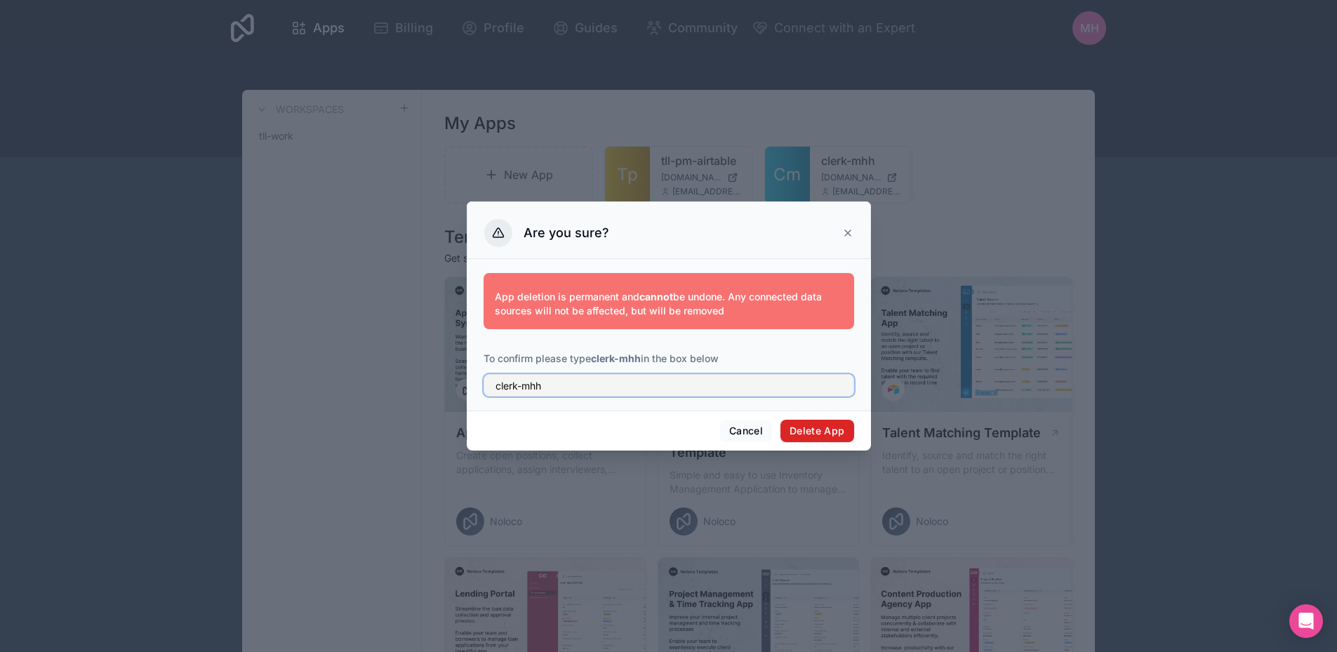
type input "clerk-mhh"
click at [806, 427] on button "Delete App" at bounding box center [817, 431] width 74 height 22
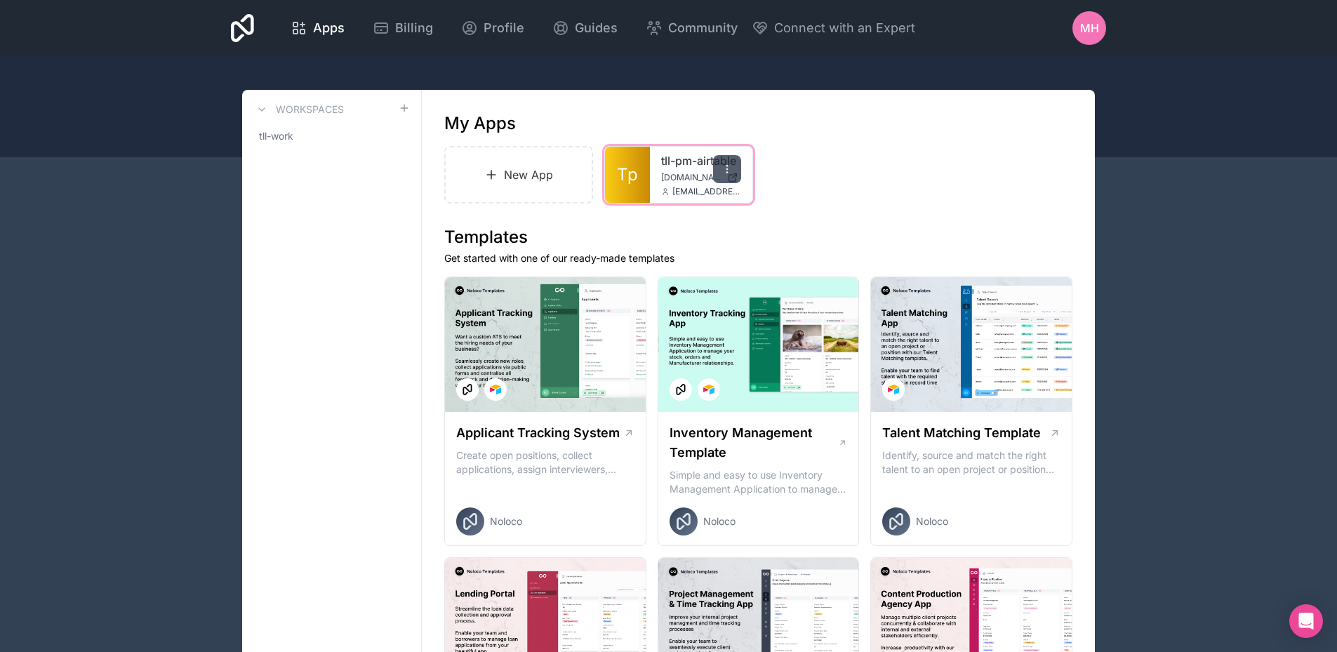
click at [729, 171] on icon at bounding box center [726, 169] width 11 height 11
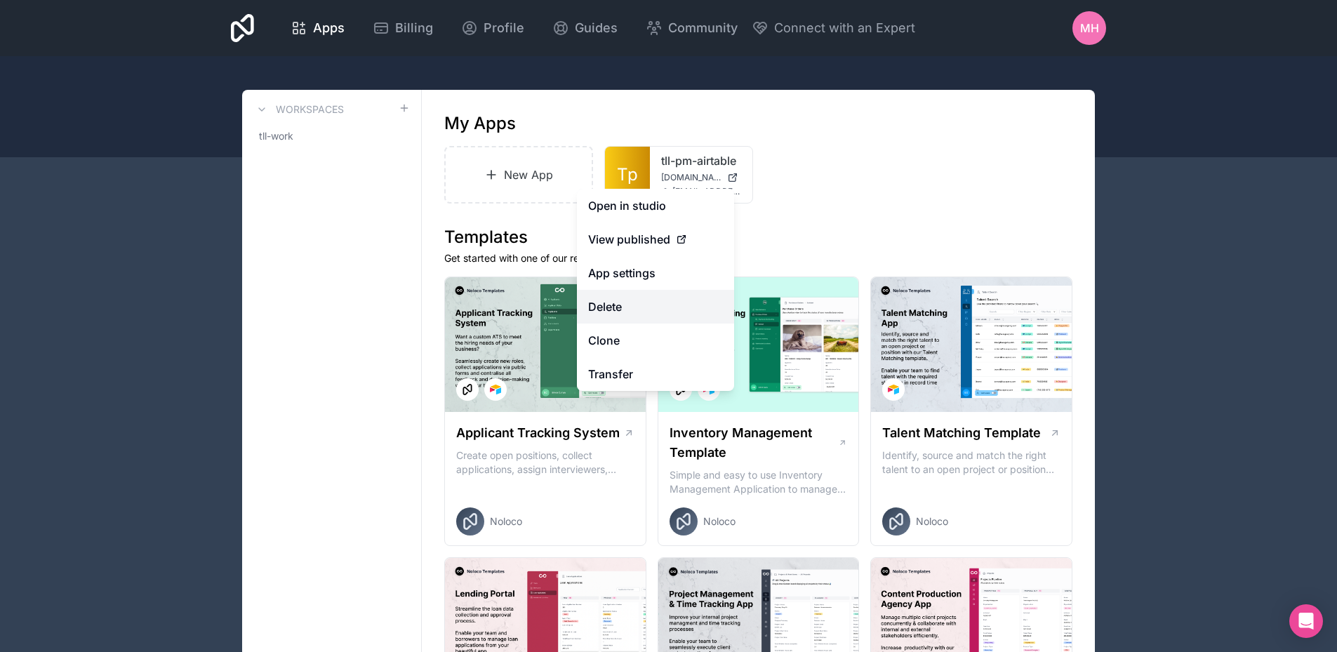
click at [615, 305] on button "Delete" at bounding box center [655, 307] width 157 height 34
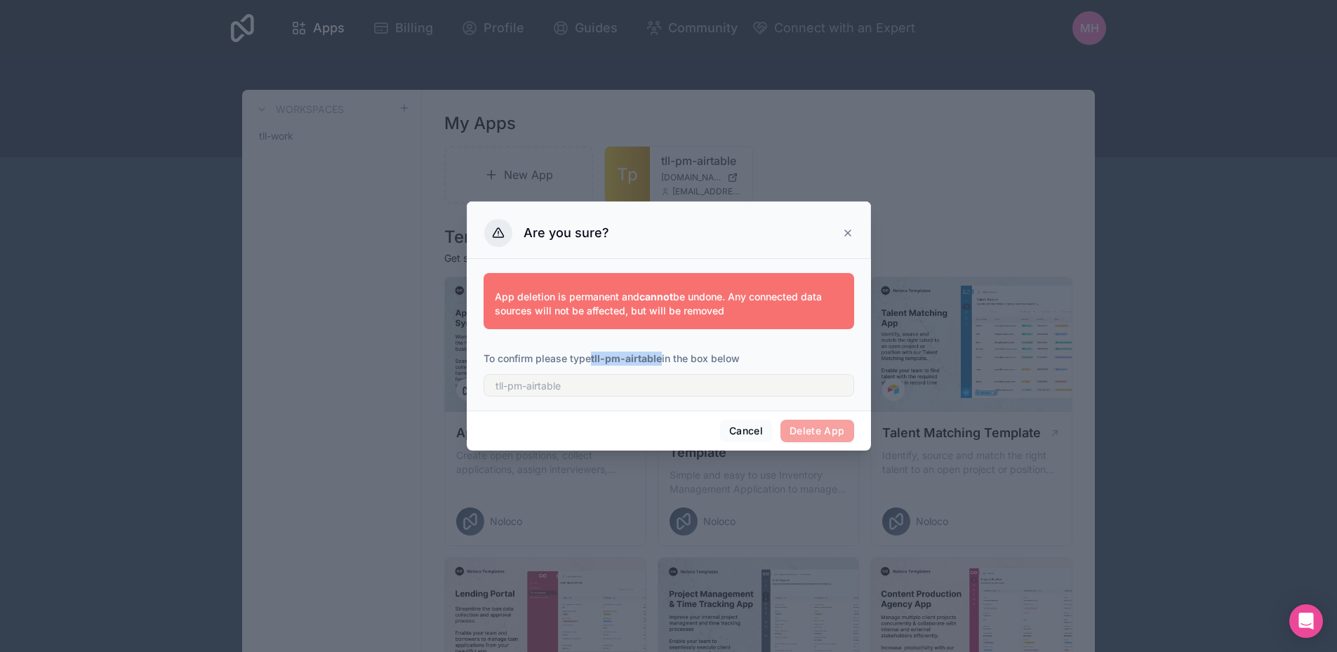
drag, startPoint x: 595, startPoint y: 359, endPoint x: 662, endPoint y: 357, distance: 67.4
click at [662, 357] on strong "tll-pm-airtable" at bounding box center [626, 358] width 71 height 12
copy strong "tll-pm-airtable"
click at [632, 389] on input "text" at bounding box center [668, 385] width 371 height 22
paste input "tll-pm-airtable"
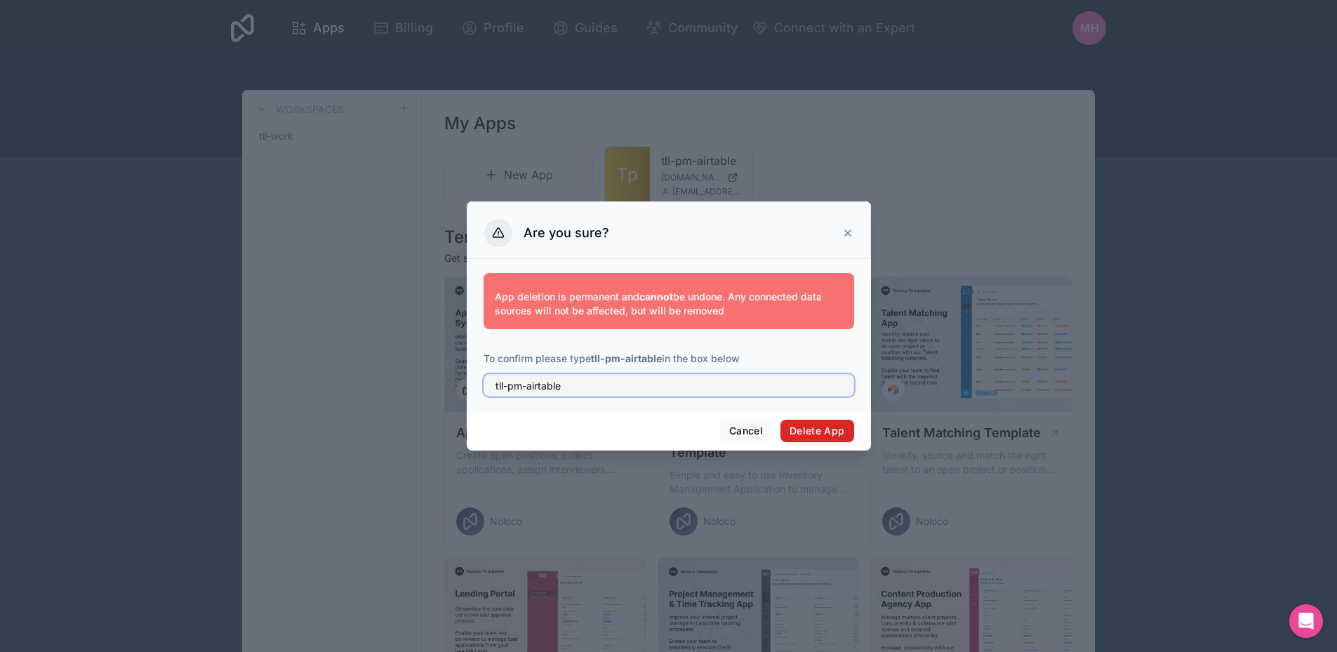
type input "tll-pm-airtable"
click at [800, 431] on button "Delete App" at bounding box center [817, 431] width 74 height 22
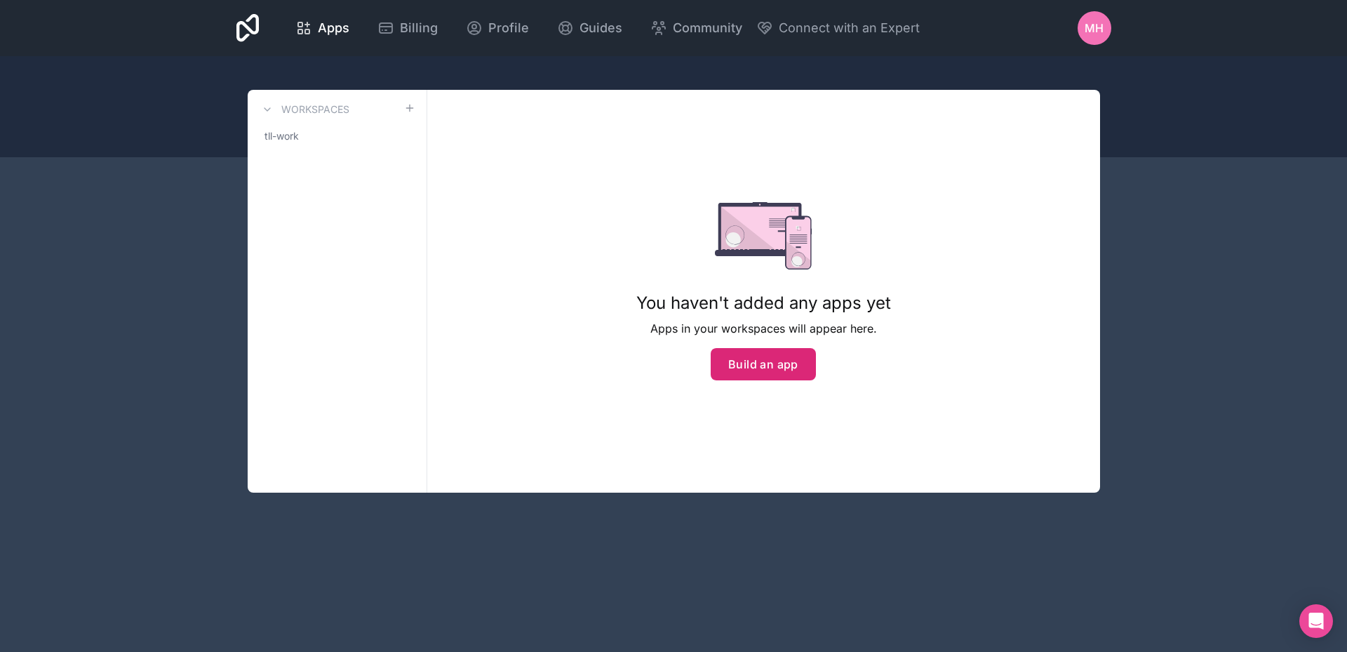
click at [762, 363] on button "Build an app" at bounding box center [763, 364] width 105 height 32
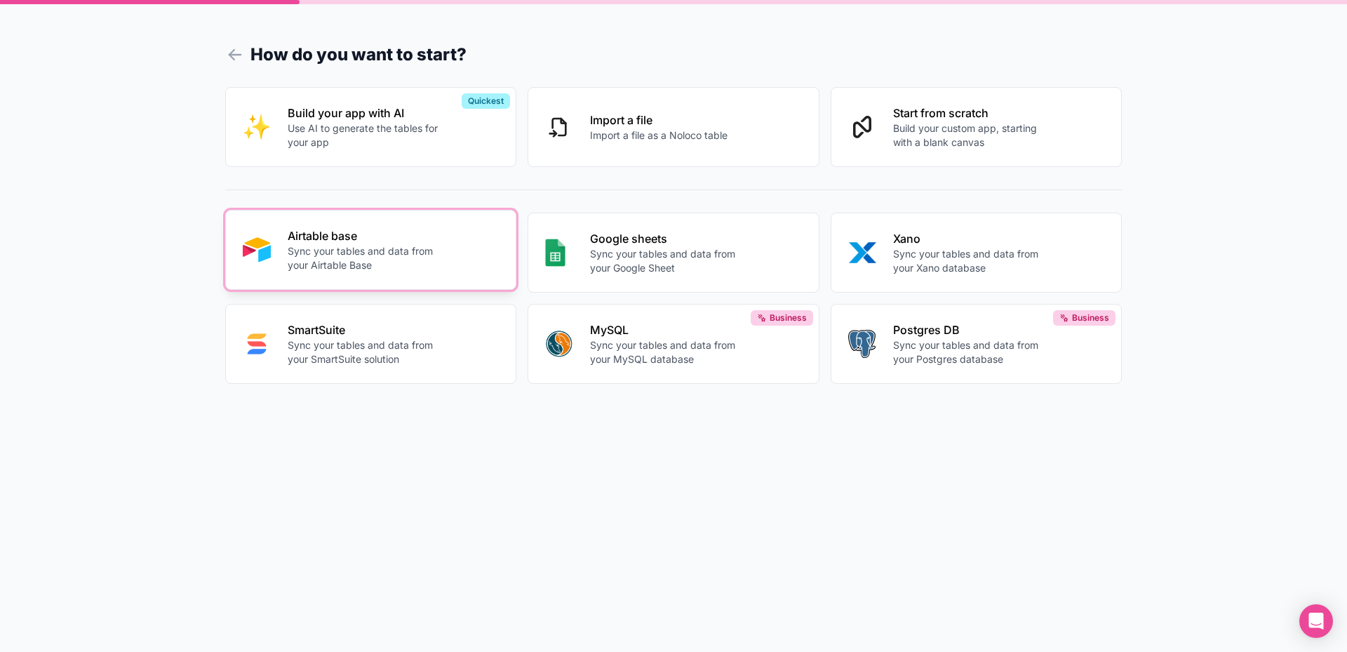
click at [360, 263] on p "Sync your tables and data from your Airtable Base" at bounding box center [366, 258] width 156 height 28
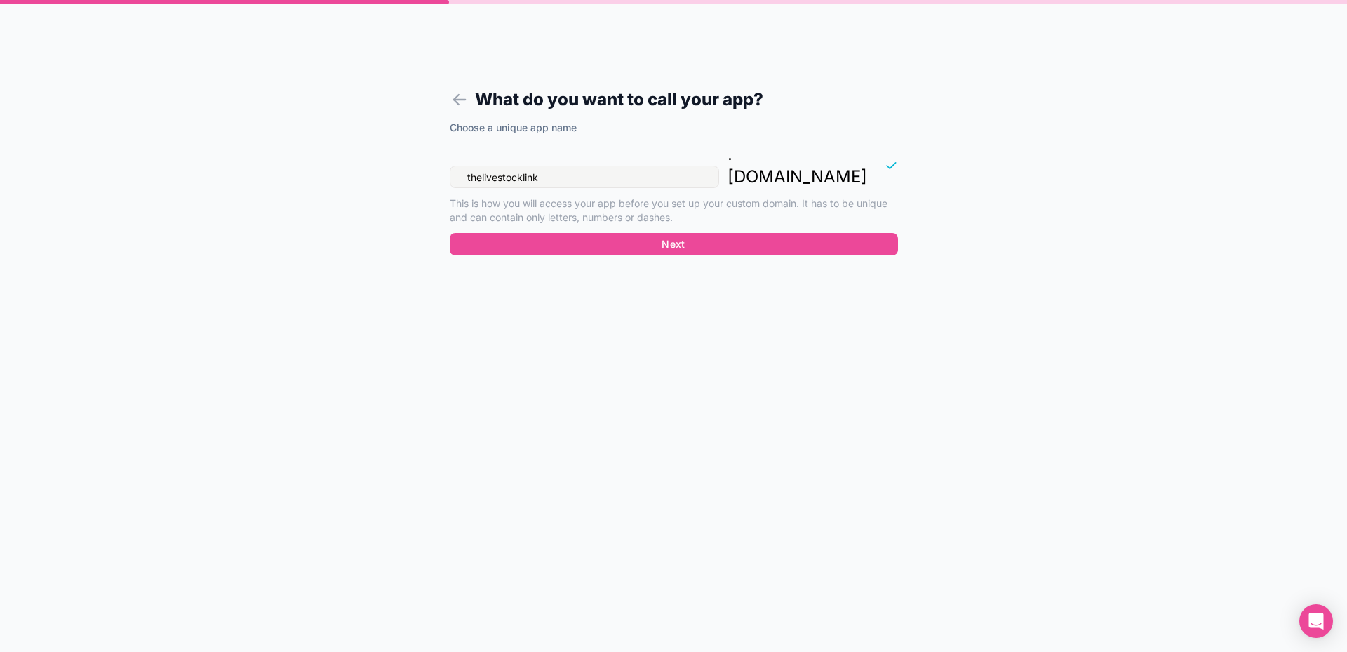
drag, startPoint x: 544, startPoint y: 155, endPoint x: 460, endPoint y: 157, distance: 84.2
click at [460, 166] on input "thelivestocklink" at bounding box center [584, 177] width 269 height 22
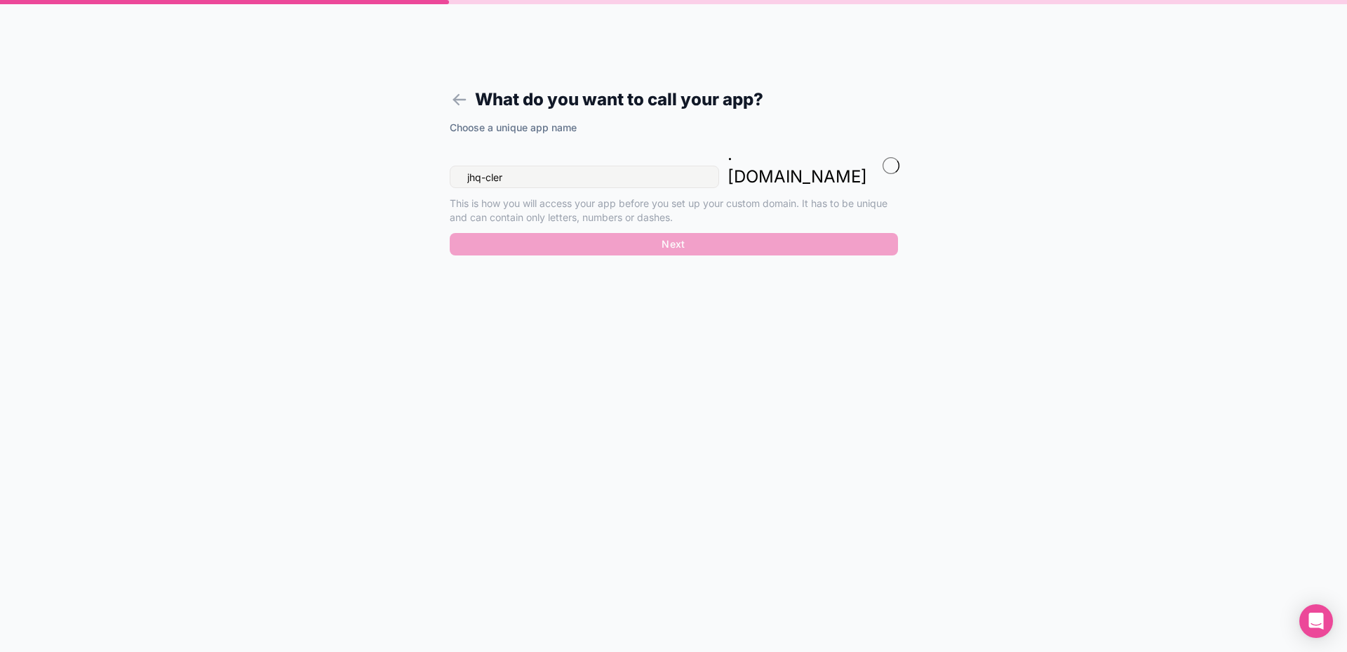
type input "jhq-clerk"
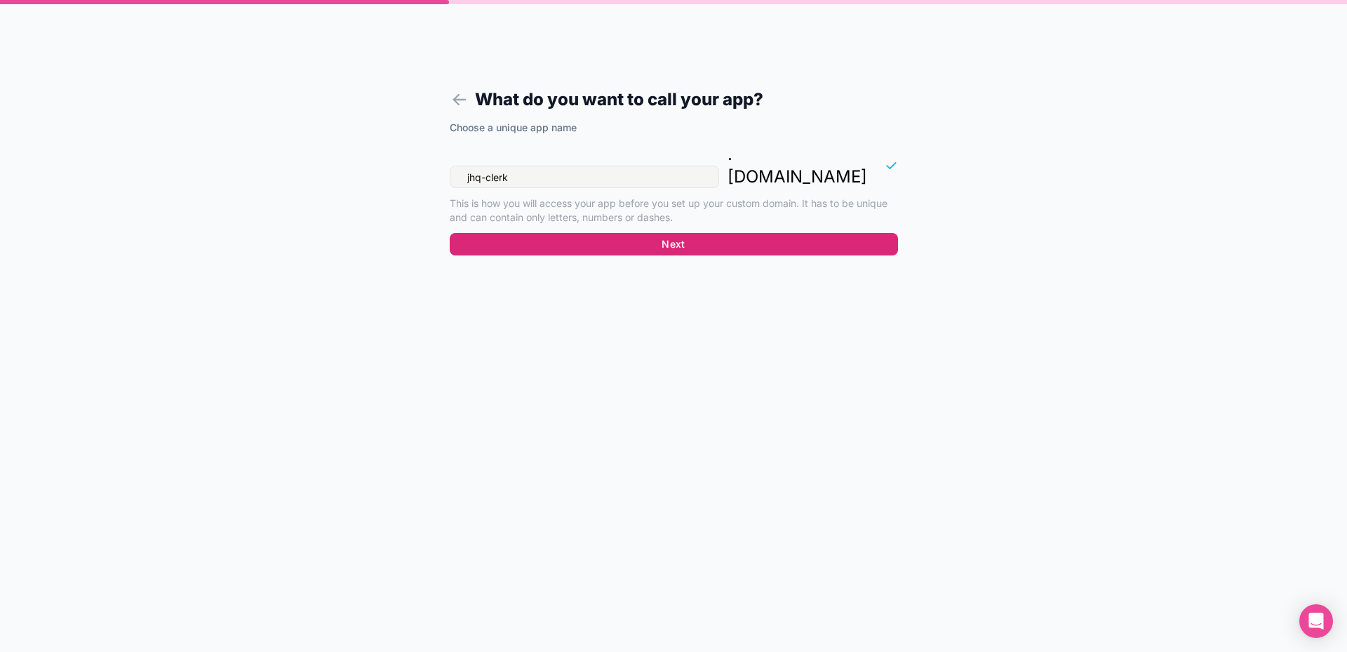
click at [671, 233] on button "Next" at bounding box center [674, 244] width 448 height 22
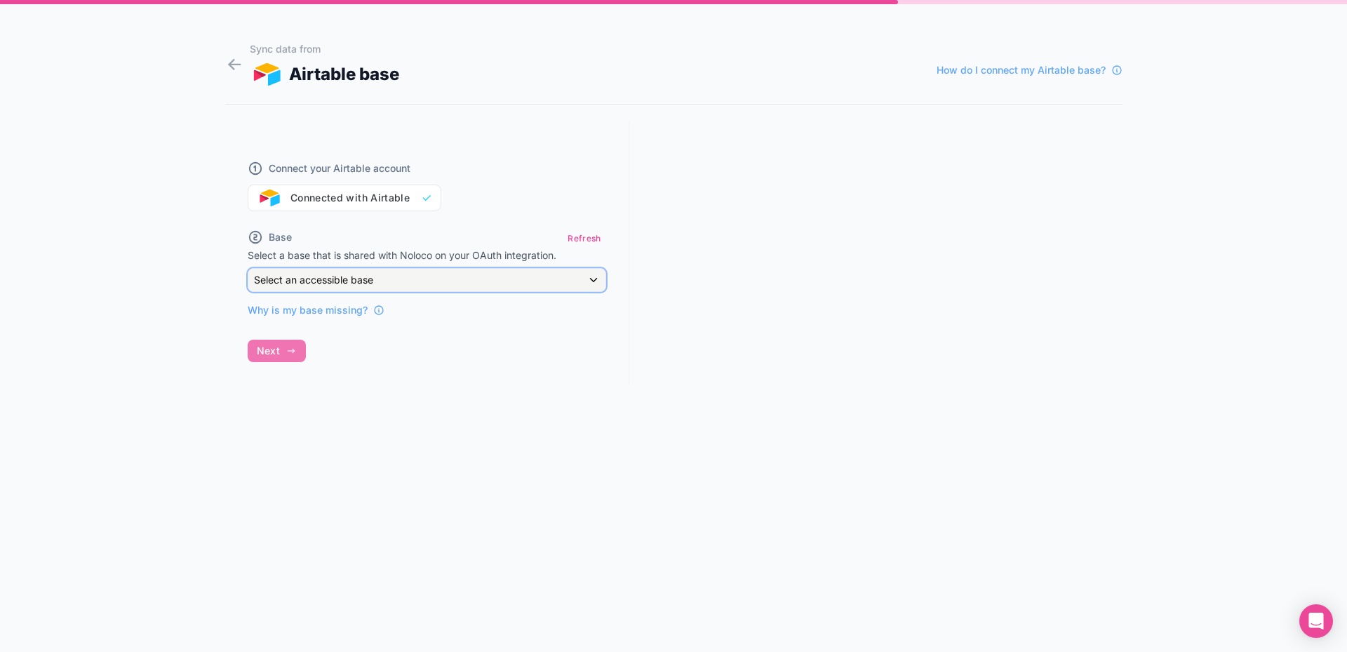
click at [593, 279] on div "Select an accessible base" at bounding box center [426, 280] width 357 height 22
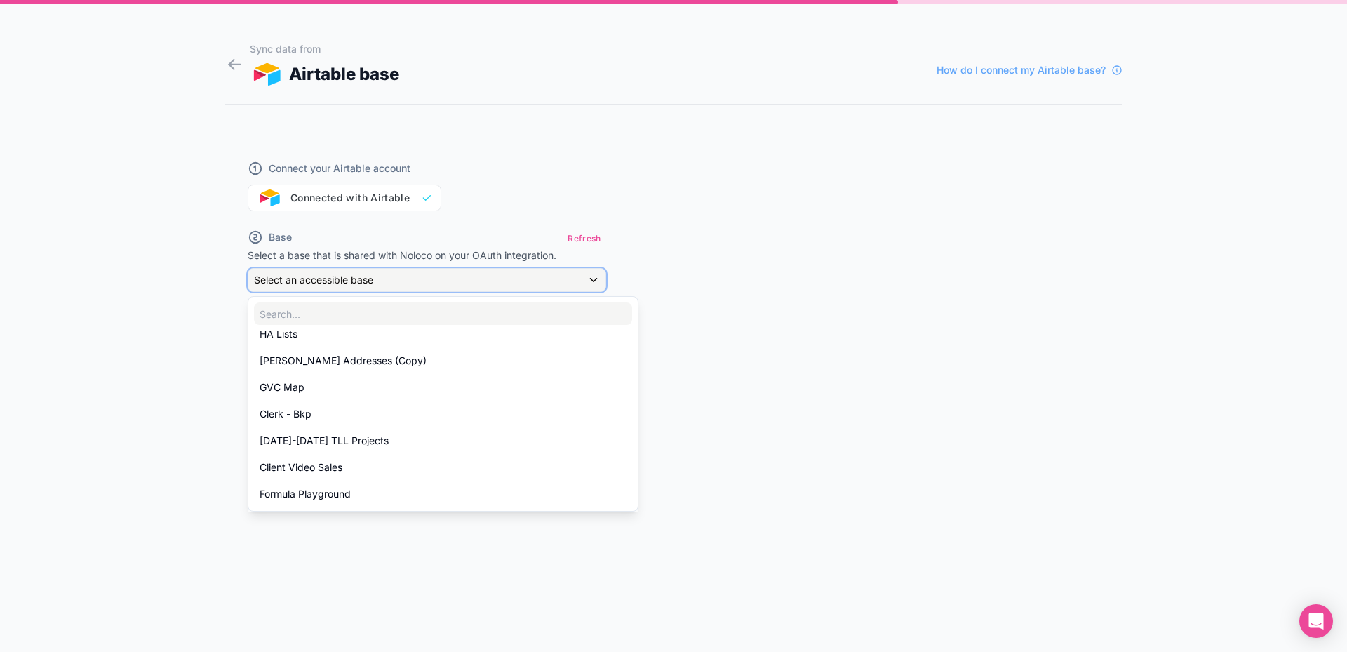
scroll to position [491, 0]
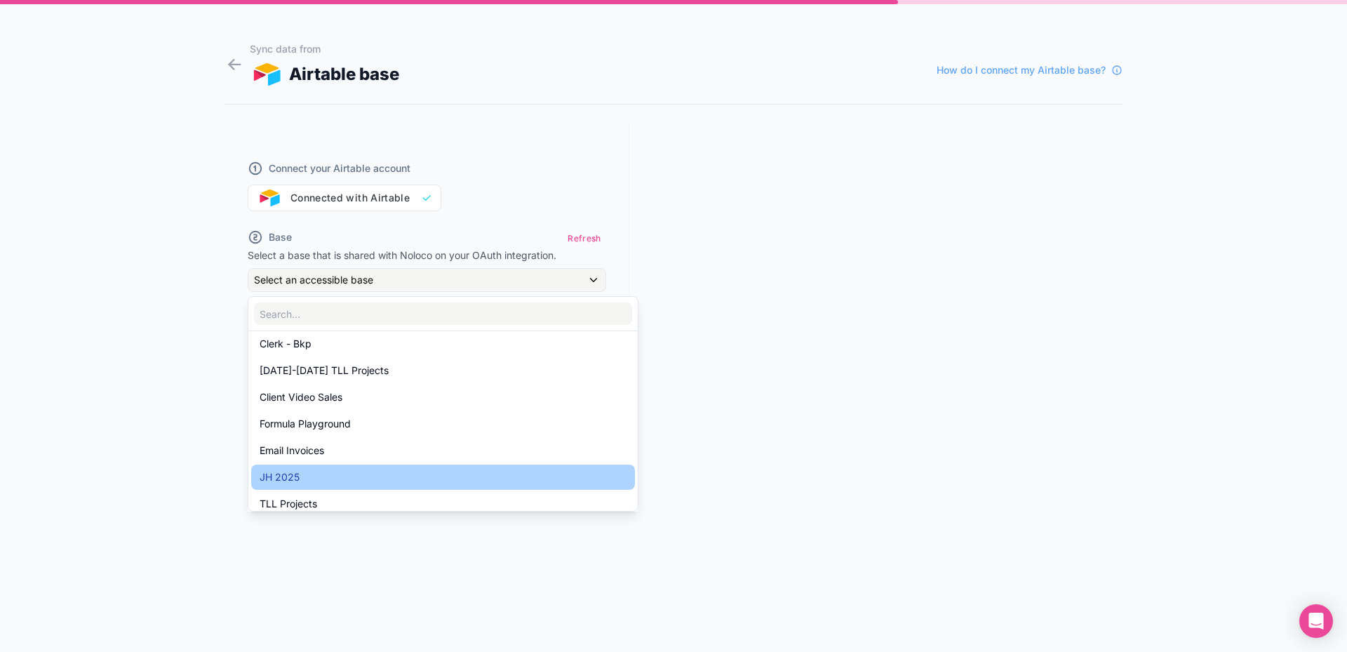
click at [378, 473] on div "JH 2025" at bounding box center [443, 477] width 367 height 17
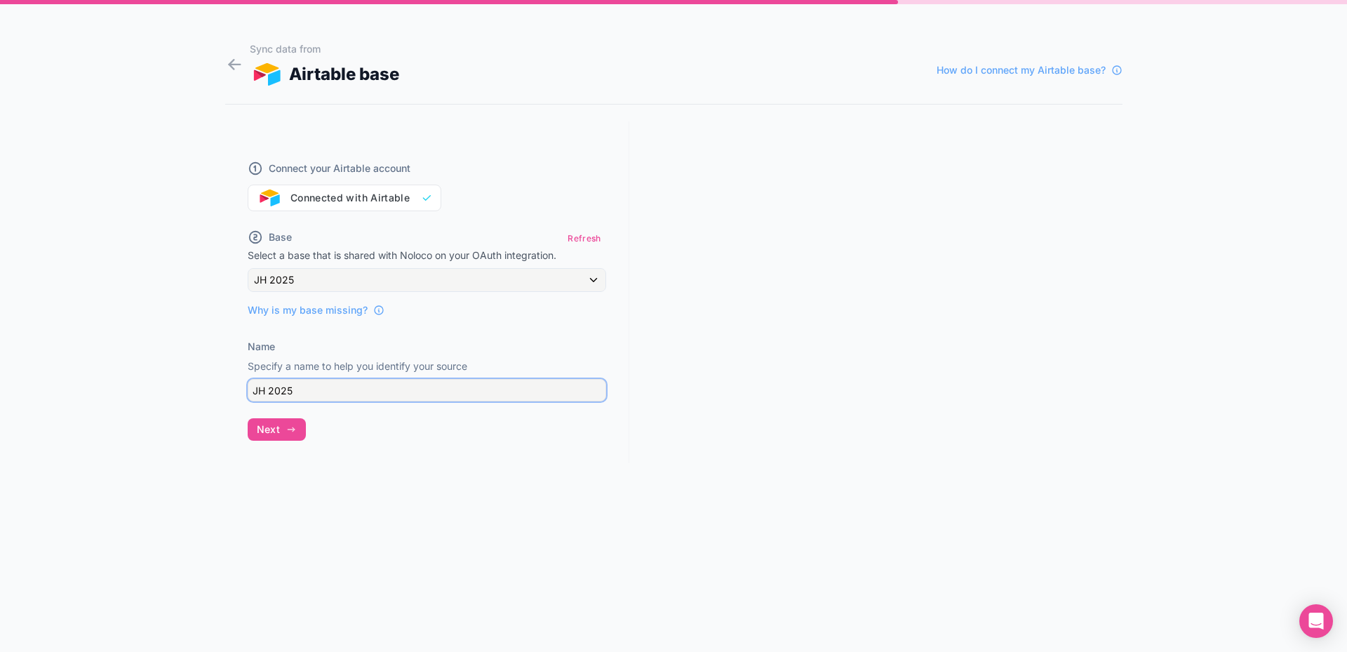
click at [559, 386] on input "JH 2025" at bounding box center [427, 390] width 359 height 22
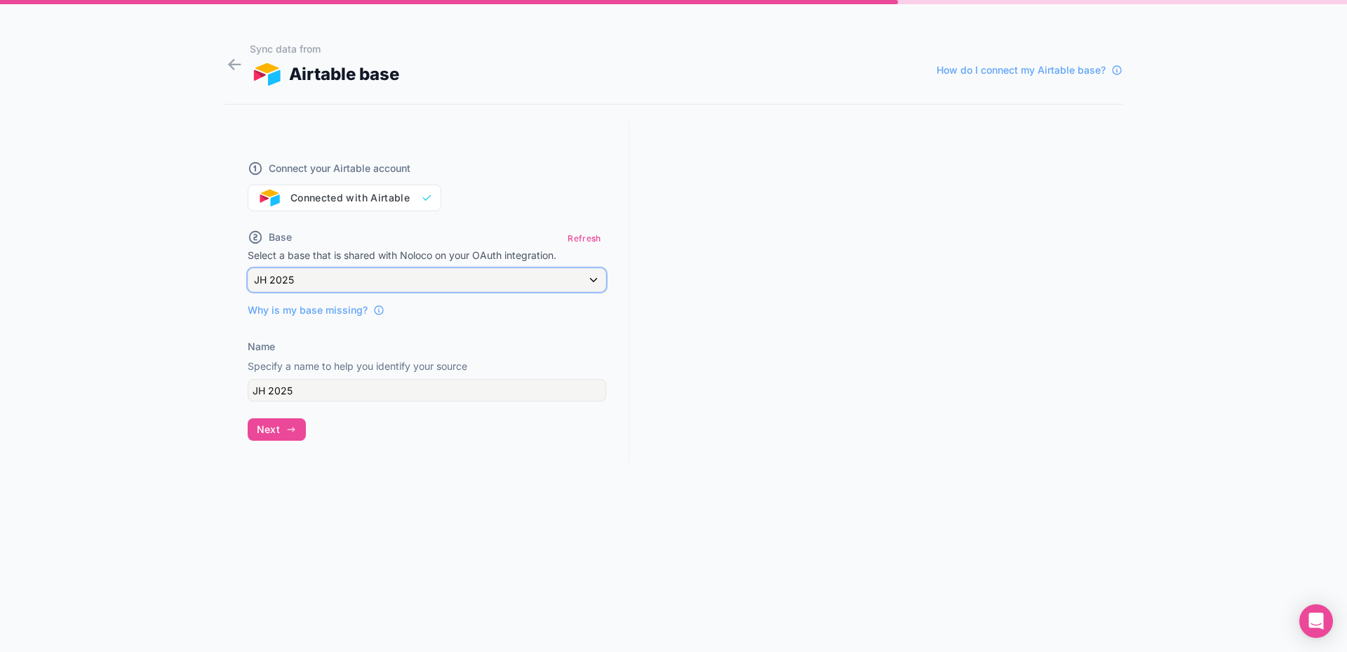
click at [593, 279] on div "JH 2025" at bounding box center [426, 280] width 357 height 22
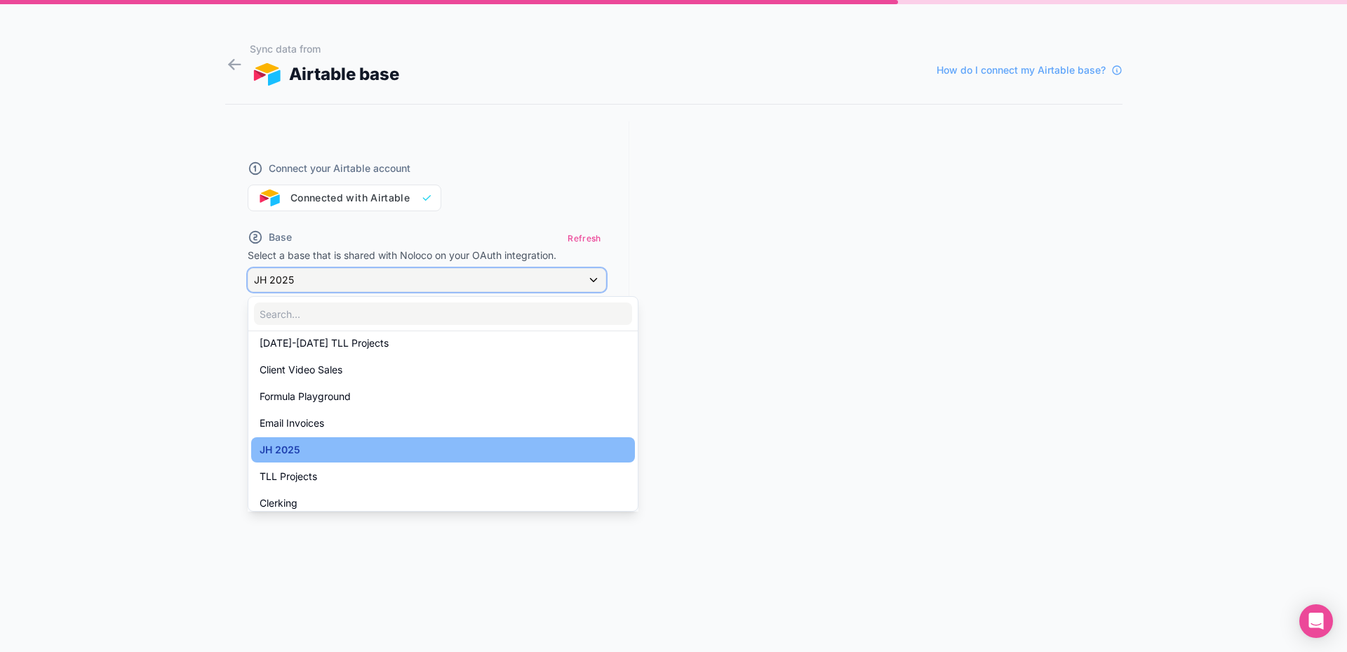
scroll to position [526, 0]
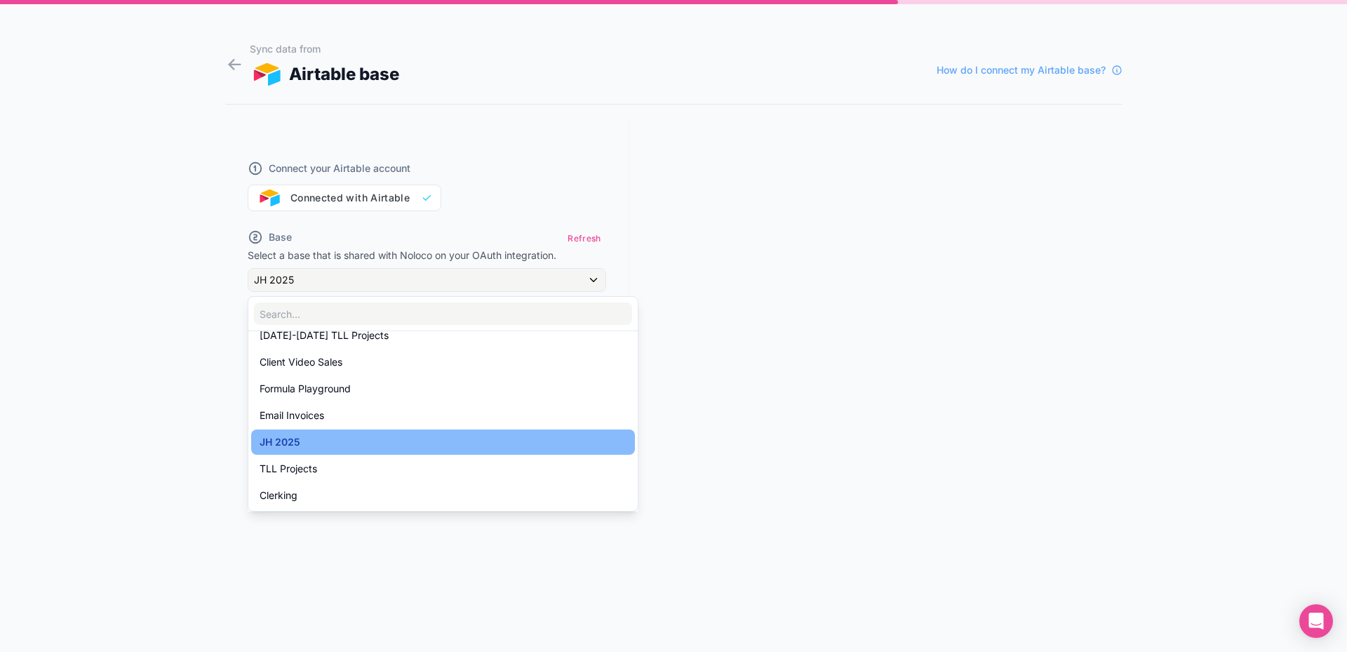
click at [723, 323] on div at bounding box center [673, 326] width 1347 height 652
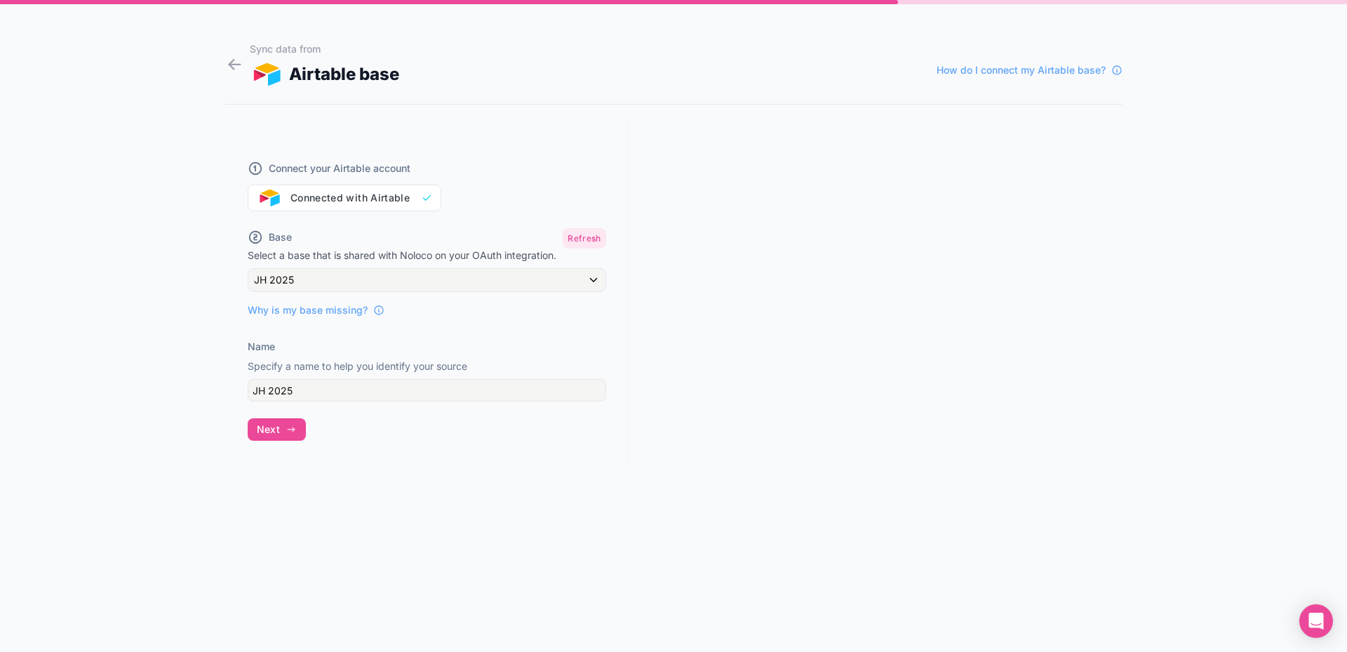
click at [587, 239] on button "Refresh" at bounding box center [584, 238] width 43 height 20
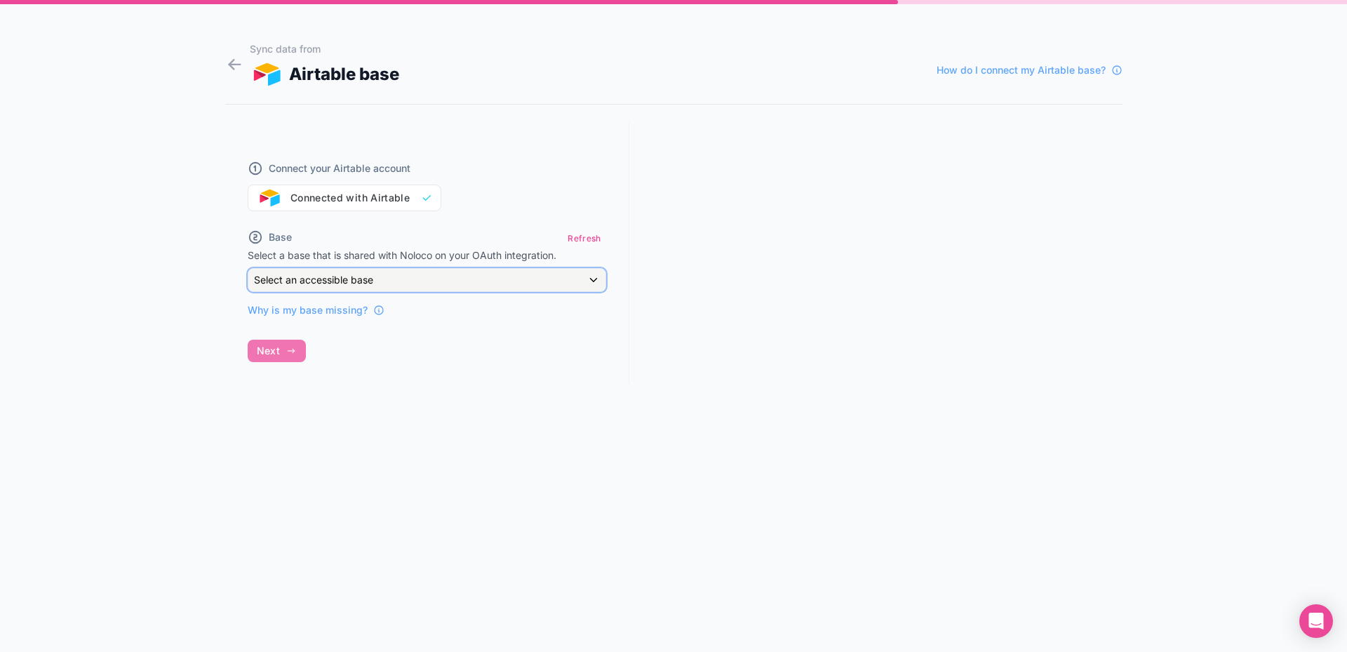
click at [593, 279] on div "Select an accessible base" at bounding box center [426, 280] width 357 height 22
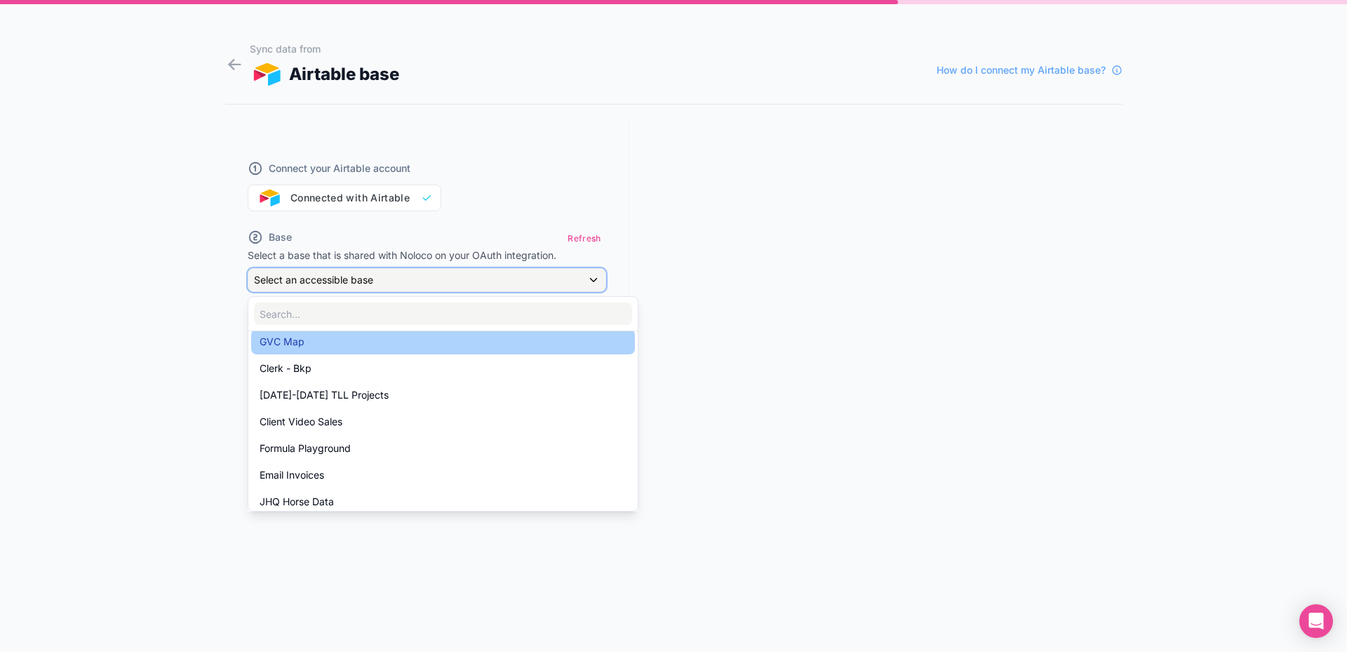
scroll to position [491, 0]
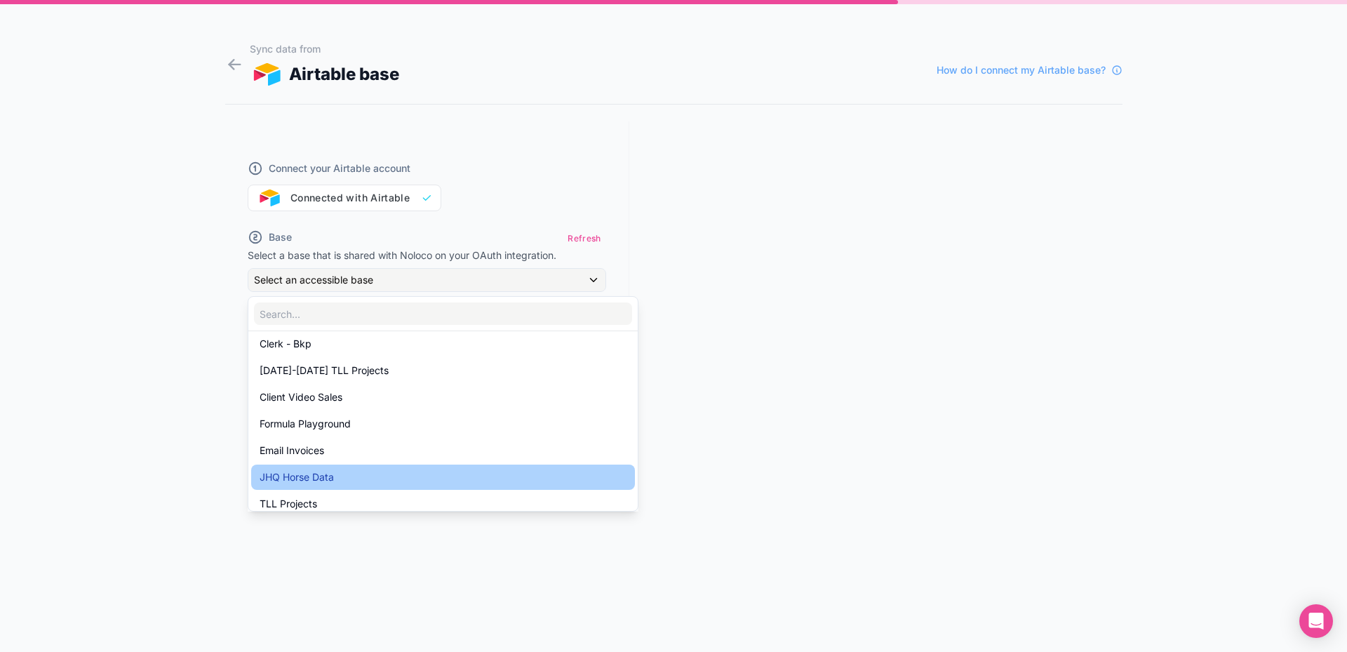
click at [305, 480] on span "JHQ Horse Data" at bounding box center [297, 477] width 74 height 17
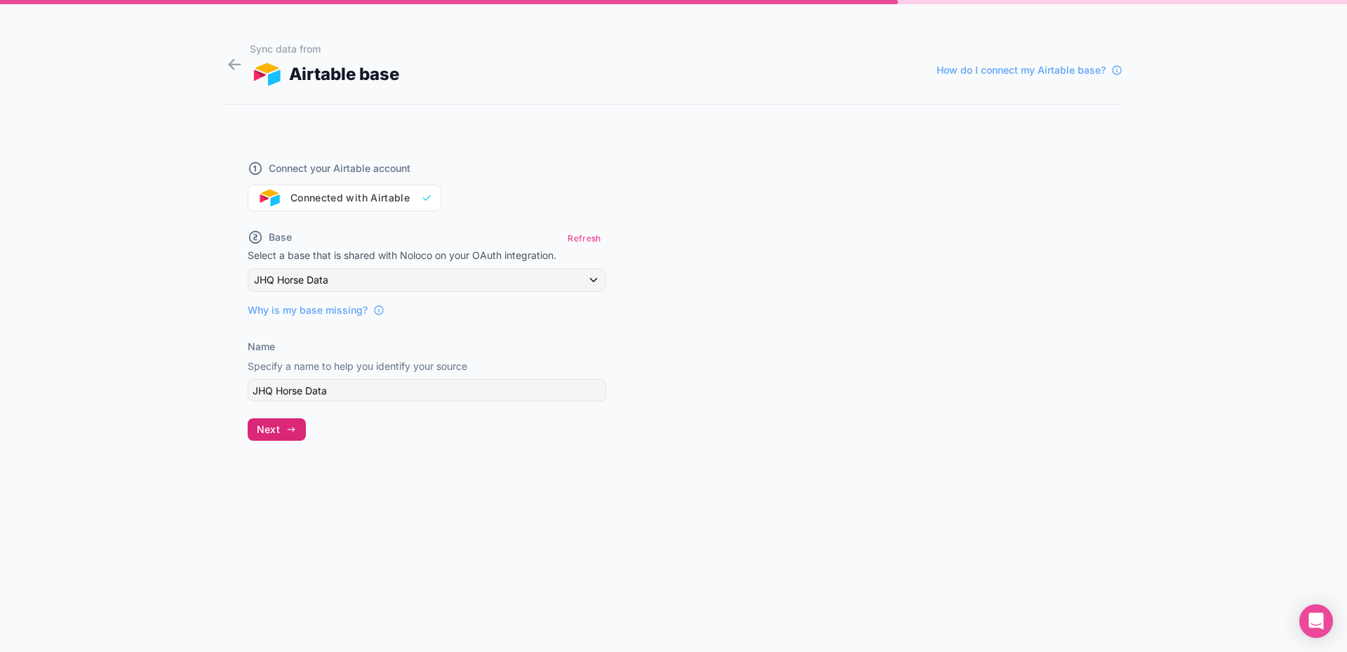
click at [265, 432] on span "Next" at bounding box center [268, 429] width 23 height 13
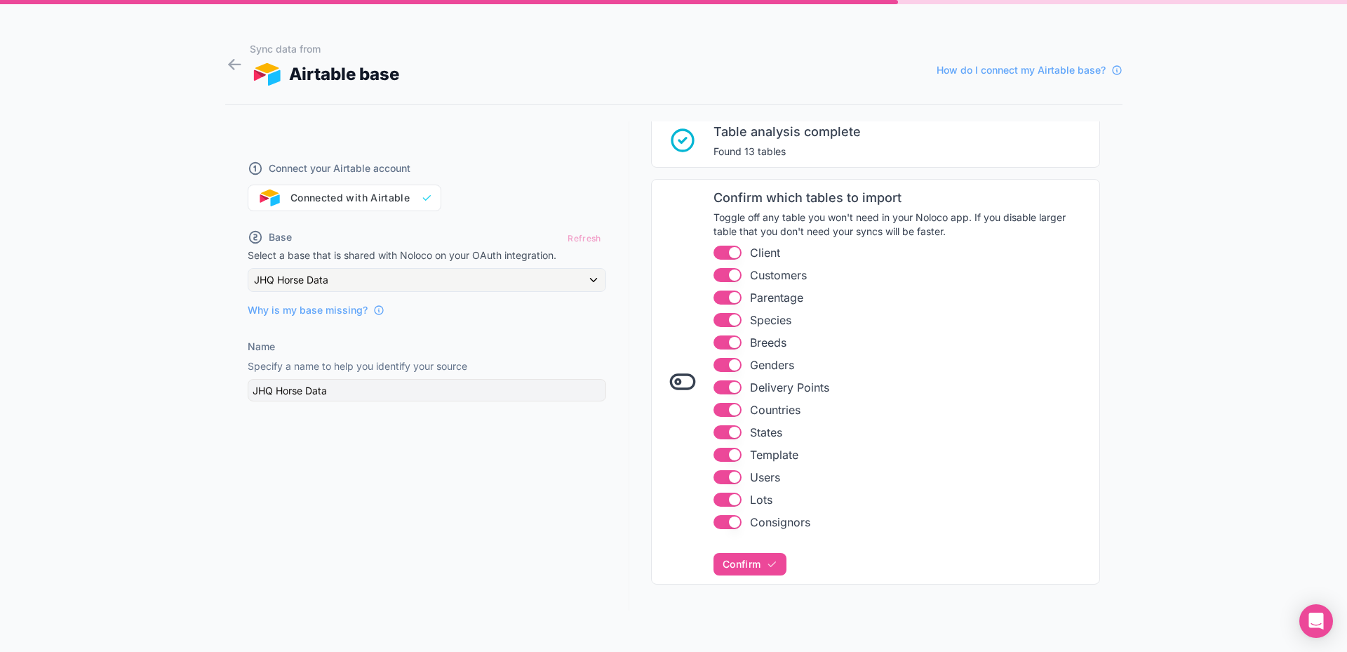
scroll to position [138, 0]
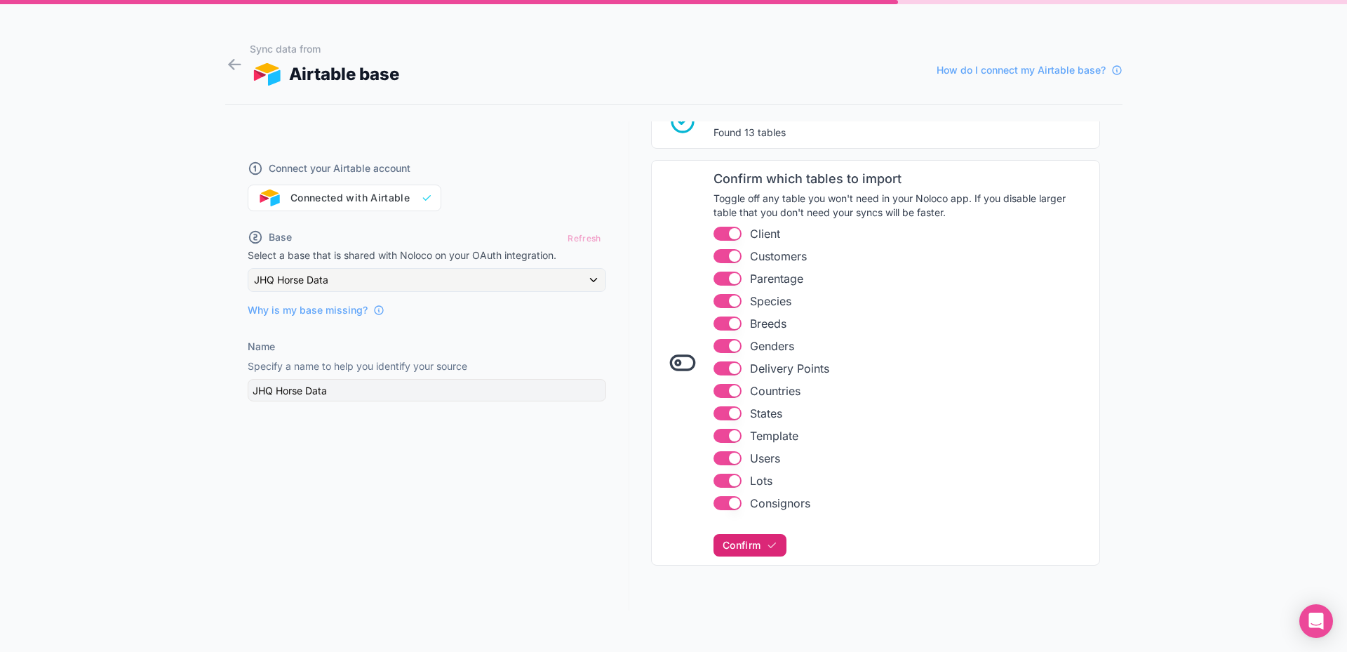
click at [735, 541] on span "Confirm" at bounding box center [742, 545] width 38 height 13
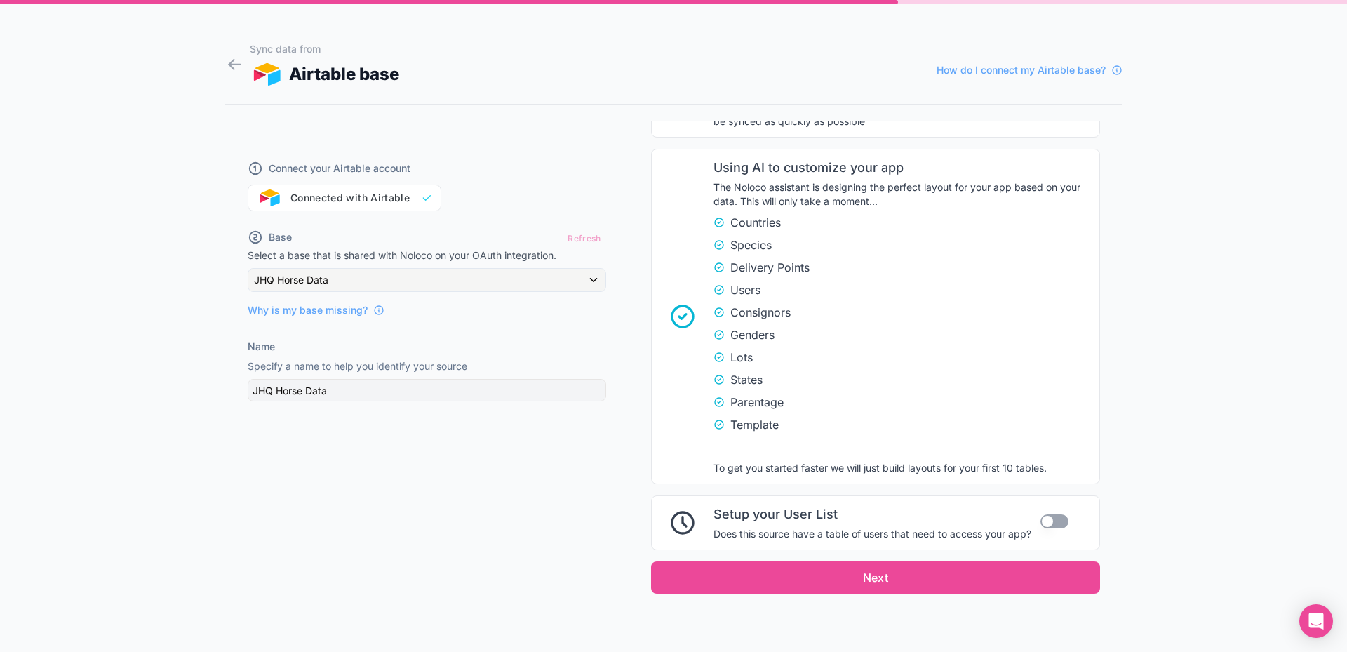
scroll to position [740, 0]
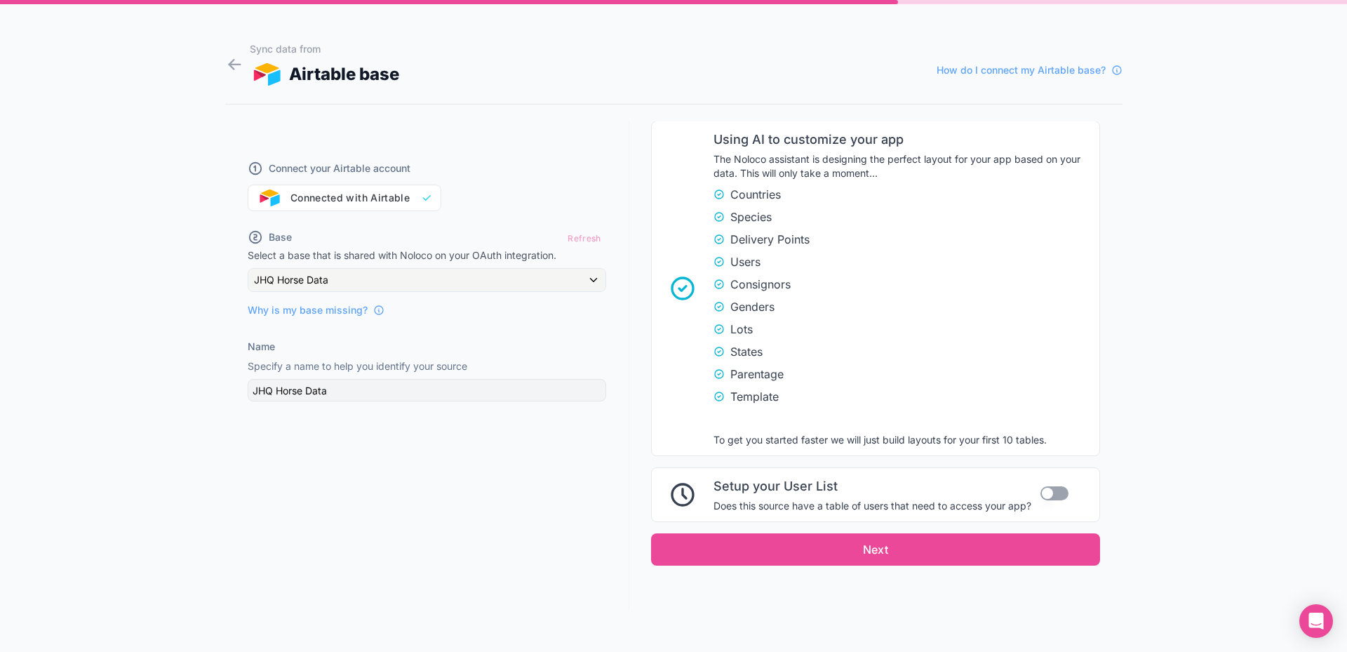
click at [1060, 493] on button "Use setting" at bounding box center [1055, 493] width 28 height 14
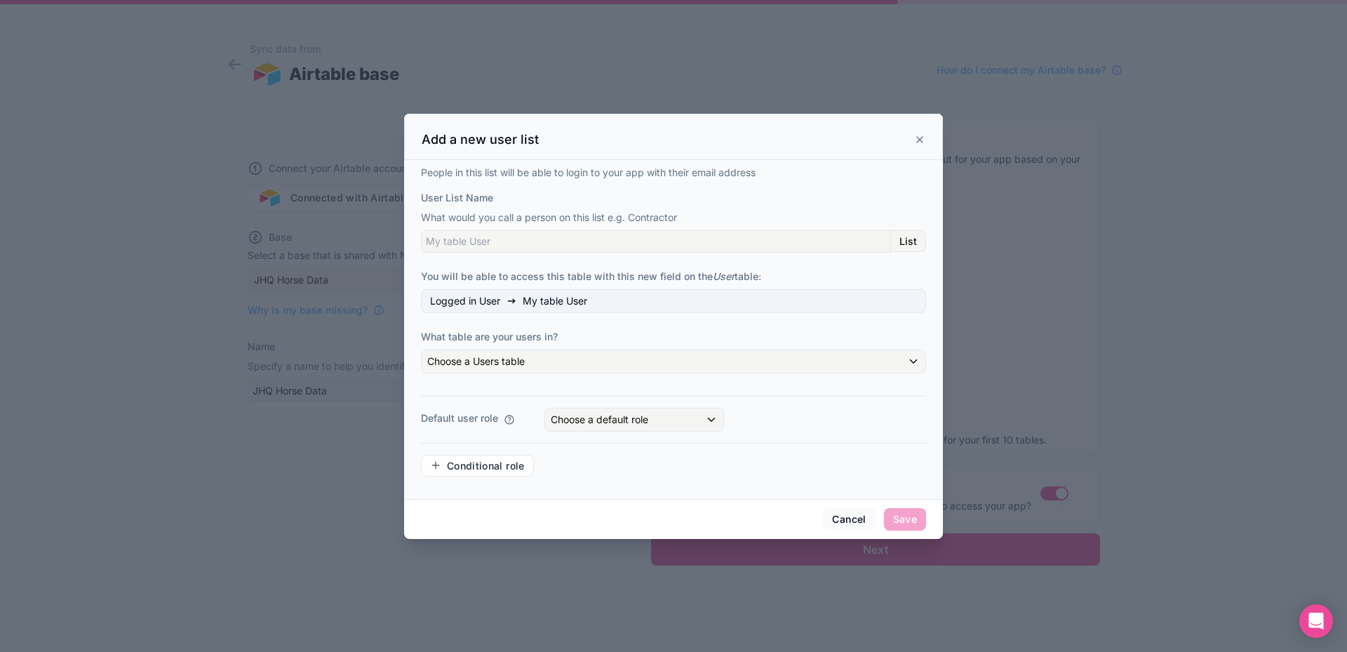
click at [907, 244] on span "List" at bounding box center [909, 241] width 18 height 13
click at [787, 236] on input "User List Name" at bounding box center [656, 241] width 470 height 22
type input "User"
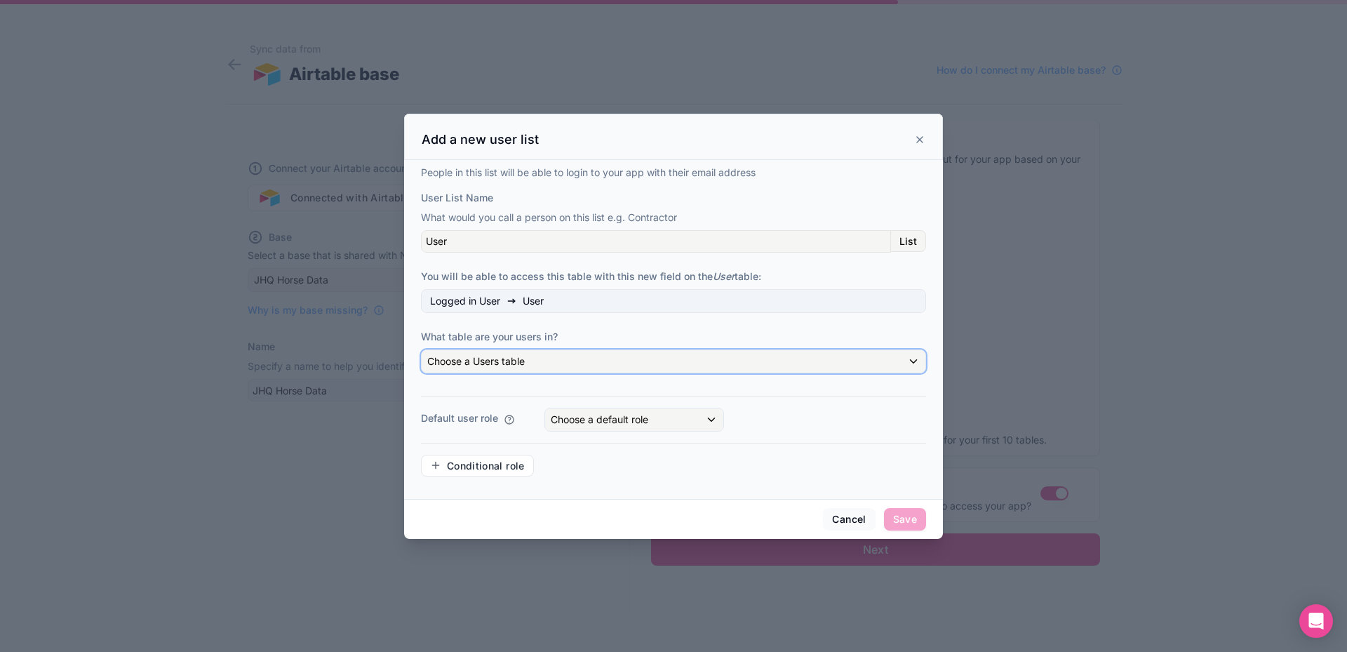
click at [912, 360] on div "Choose a Users table" at bounding box center [674, 361] width 504 height 22
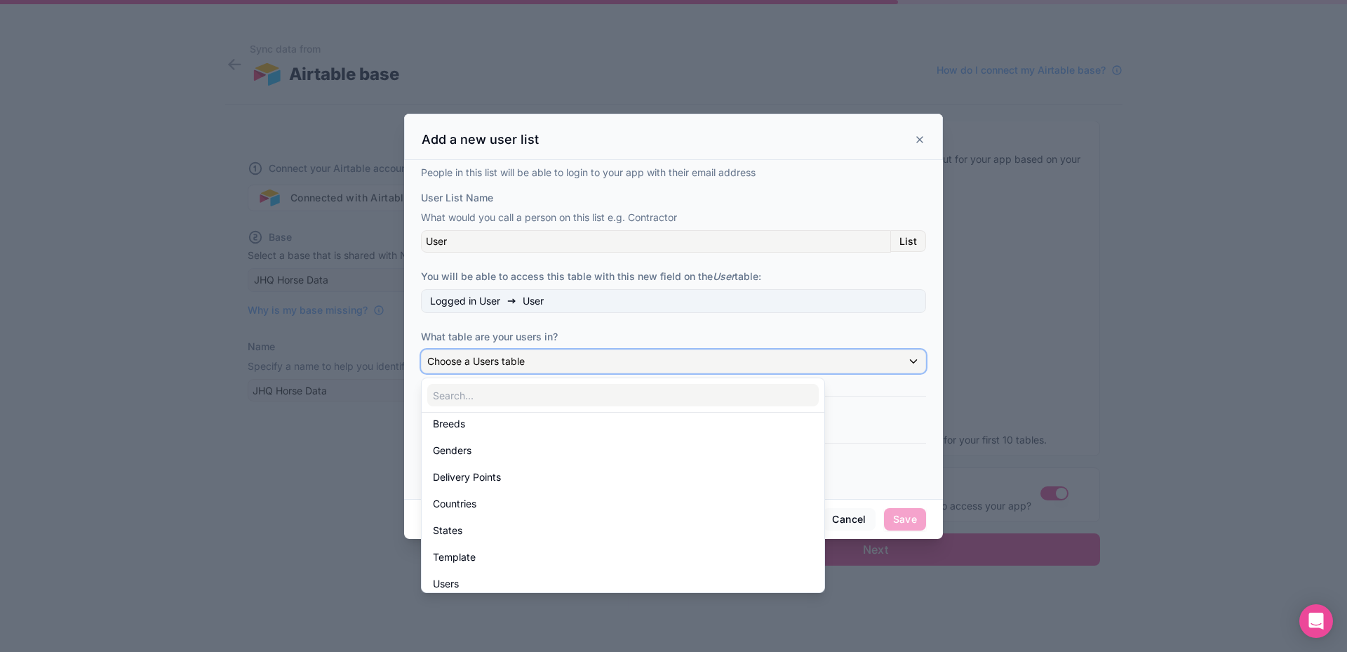
scroll to position [201, 0]
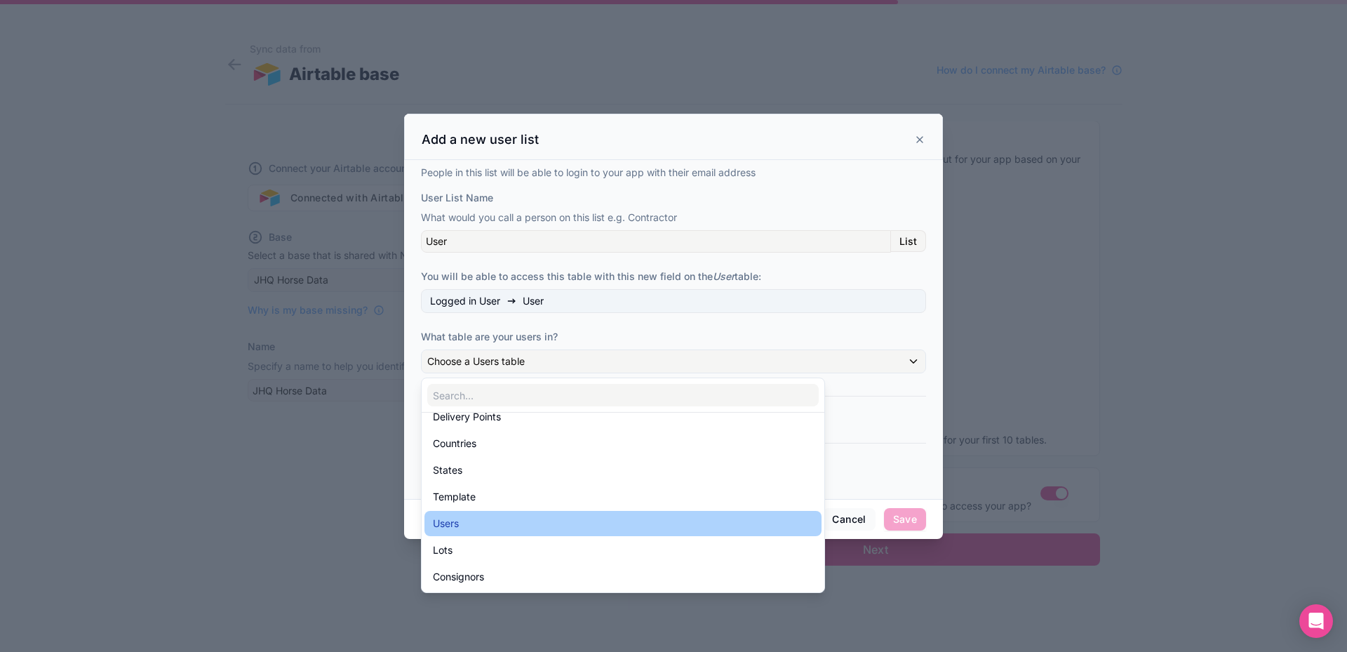
click at [476, 519] on div "Users" at bounding box center [623, 523] width 380 height 17
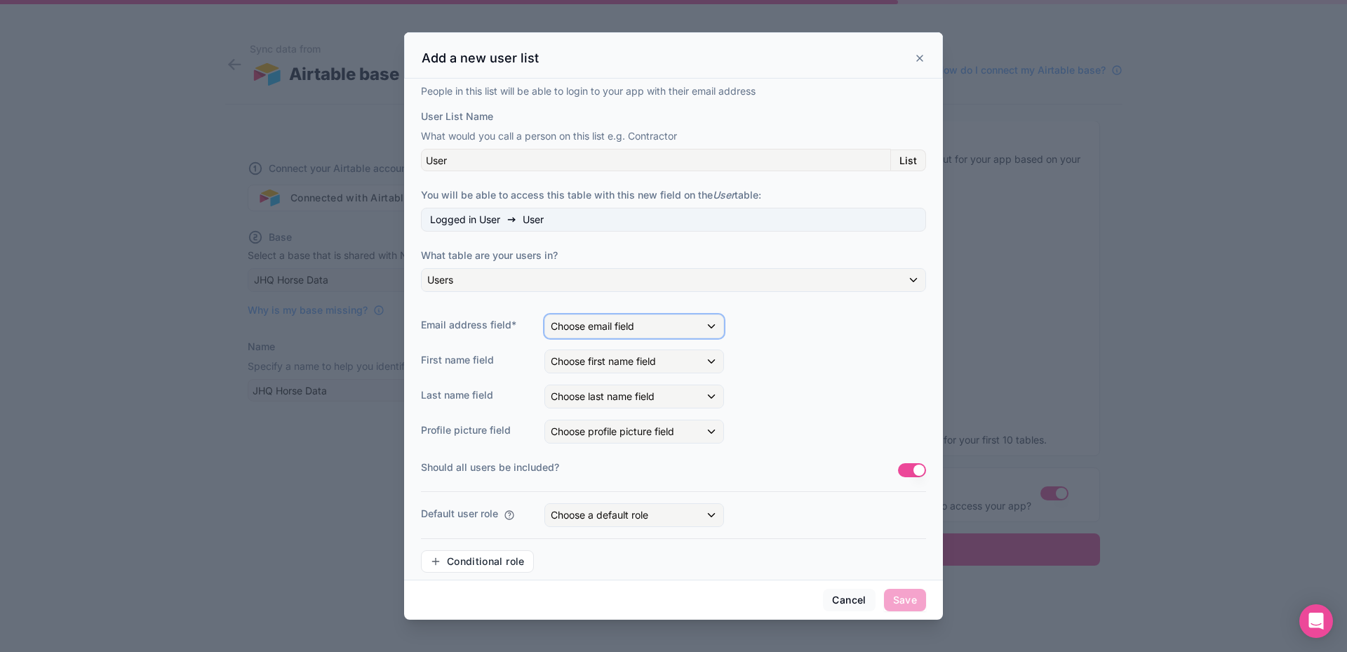
click at [711, 325] on div "Choose email field" at bounding box center [634, 326] width 178 height 22
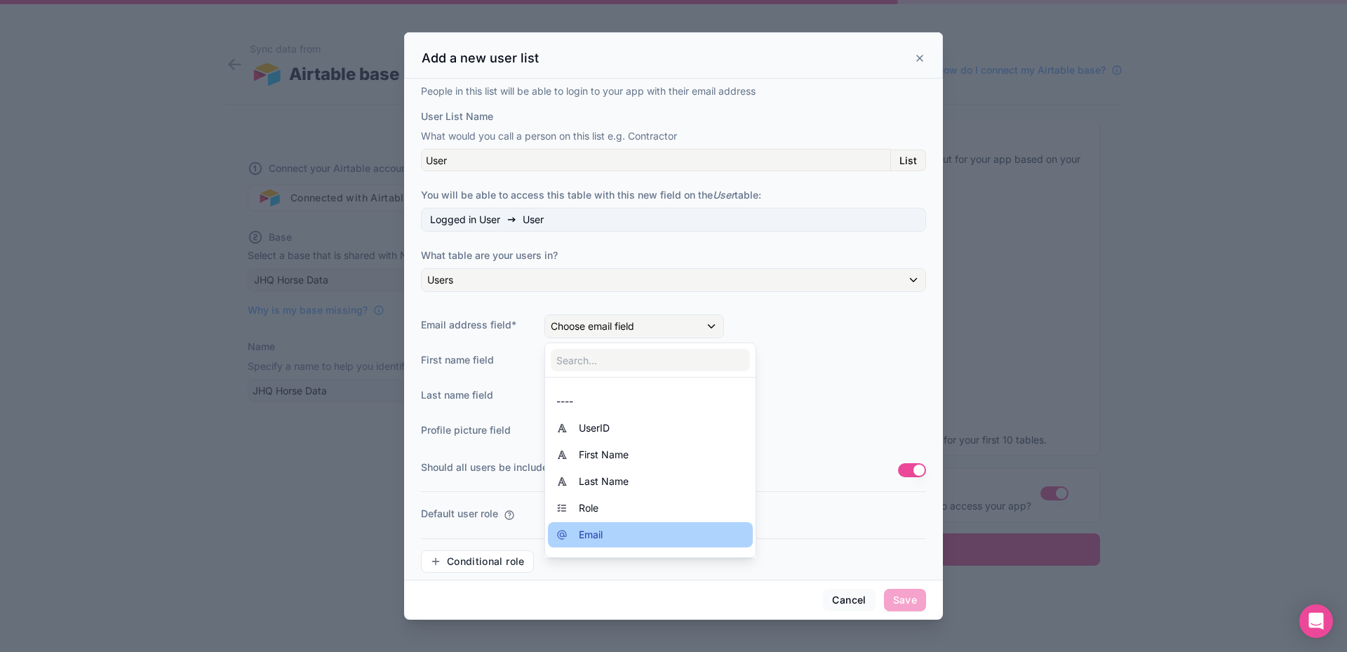
click at [593, 531] on span "Email" at bounding box center [591, 534] width 24 height 17
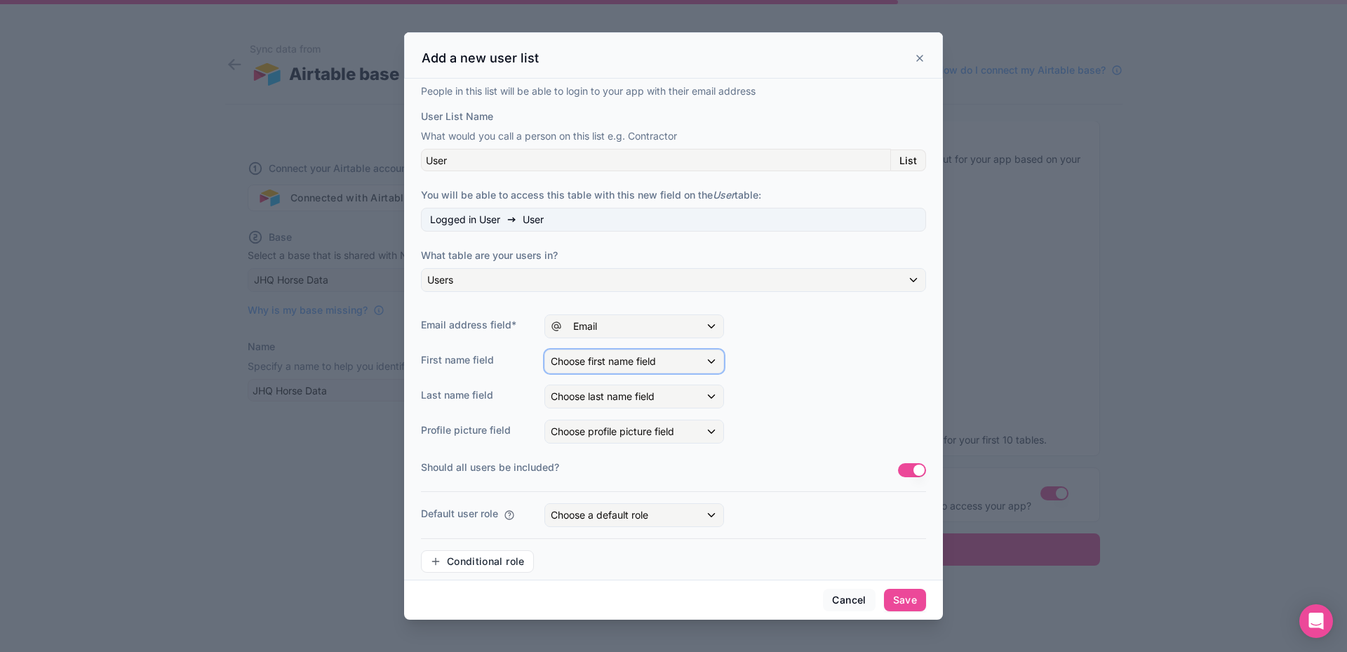
click at [709, 357] on div "Choose first name field" at bounding box center [634, 361] width 178 height 22
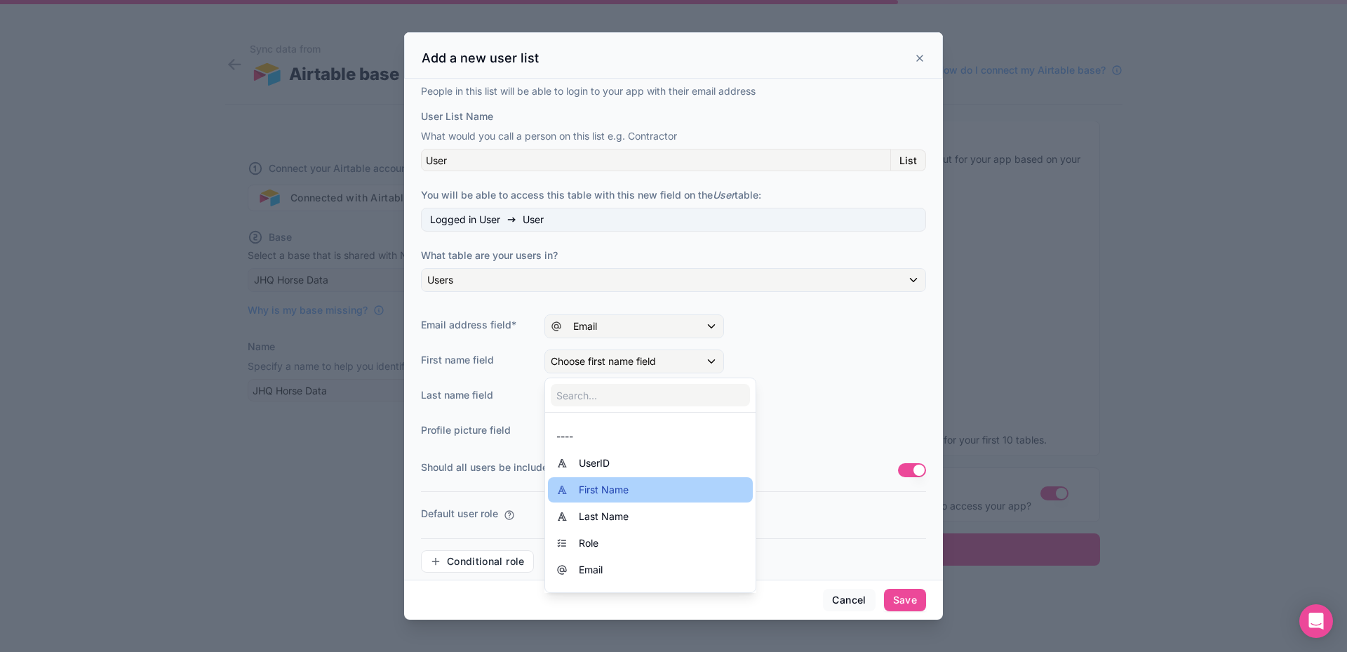
click at [608, 491] on span "First Name" at bounding box center [604, 489] width 50 height 17
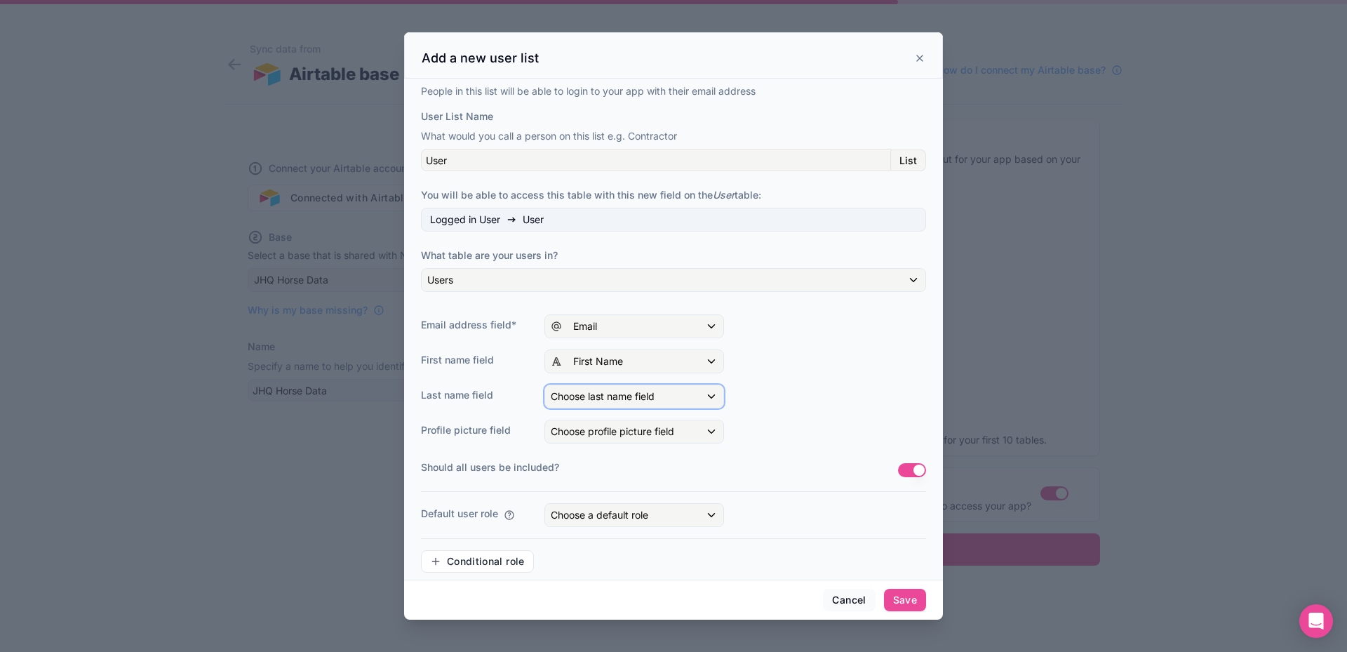
click at [710, 394] on div "Choose last name field" at bounding box center [634, 396] width 178 height 22
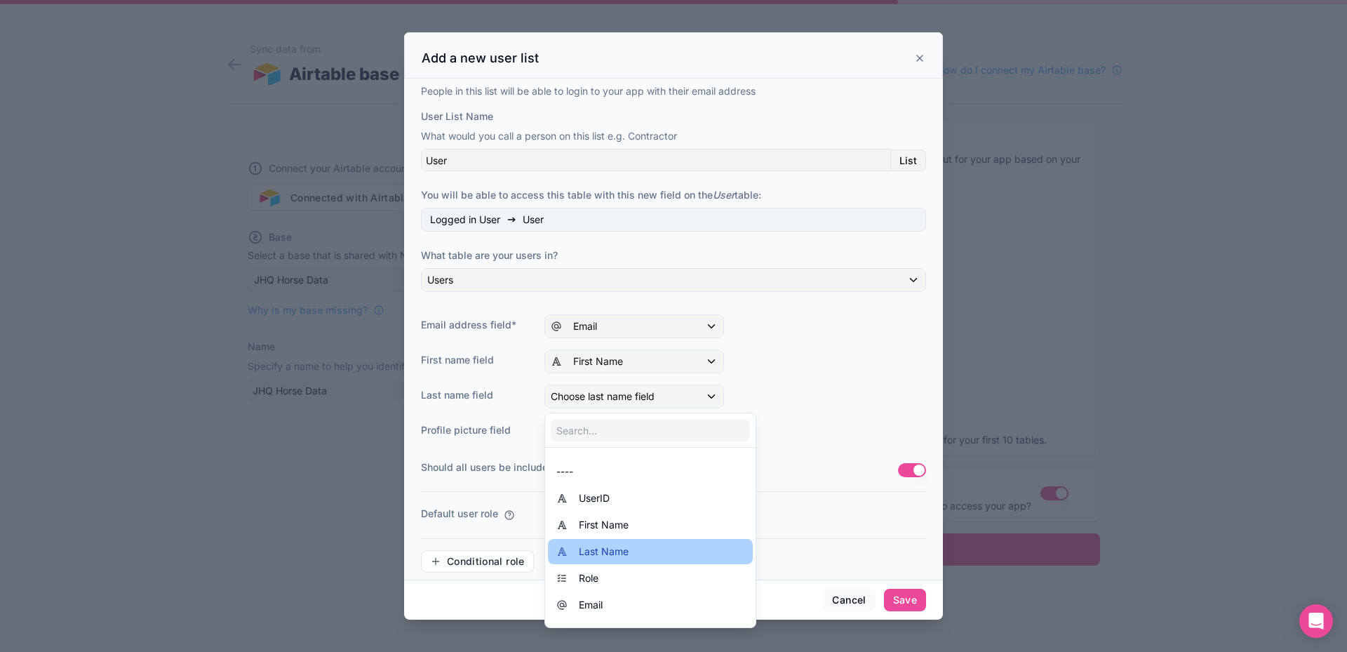
click at [613, 551] on span "Last Name" at bounding box center [604, 551] width 50 height 17
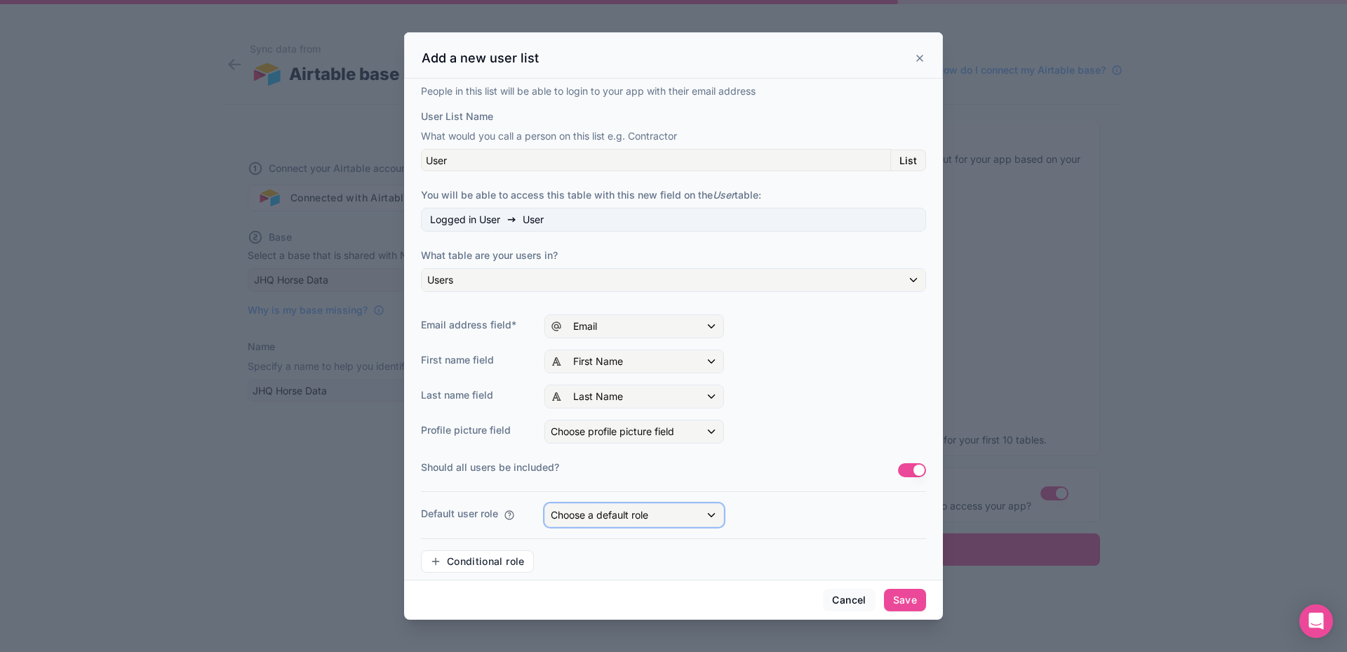
click at [712, 514] on div "Choose a default role" at bounding box center [634, 515] width 178 height 22
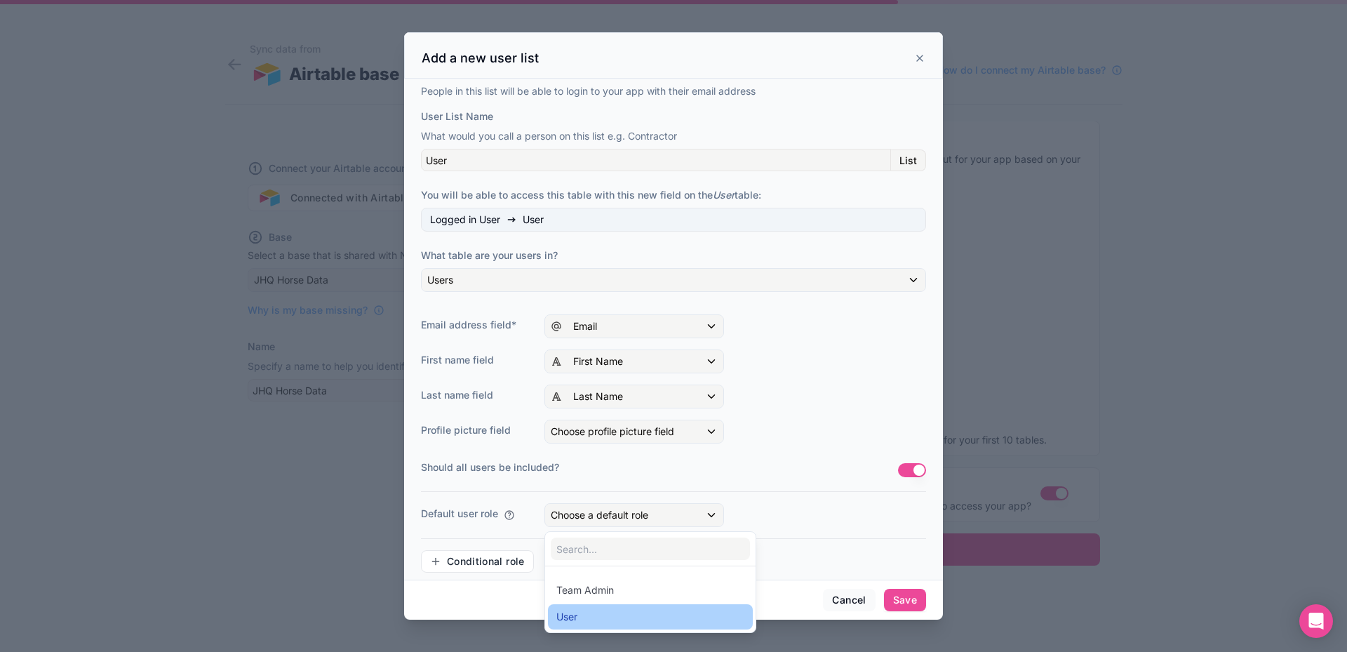
click at [571, 613] on div "User" at bounding box center [566, 616] width 21 height 17
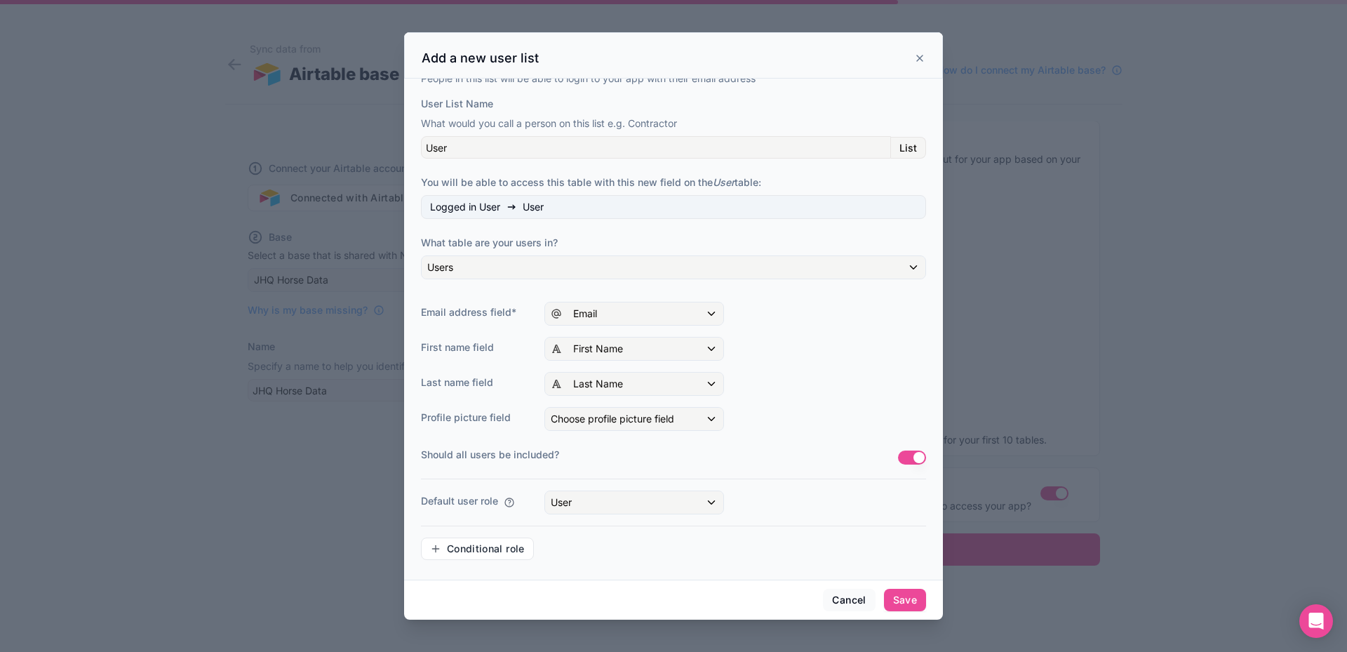
scroll to position [15, 0]
click at [907, 596] on button "Save" at bounding box center [905, 600] width 42 height 22
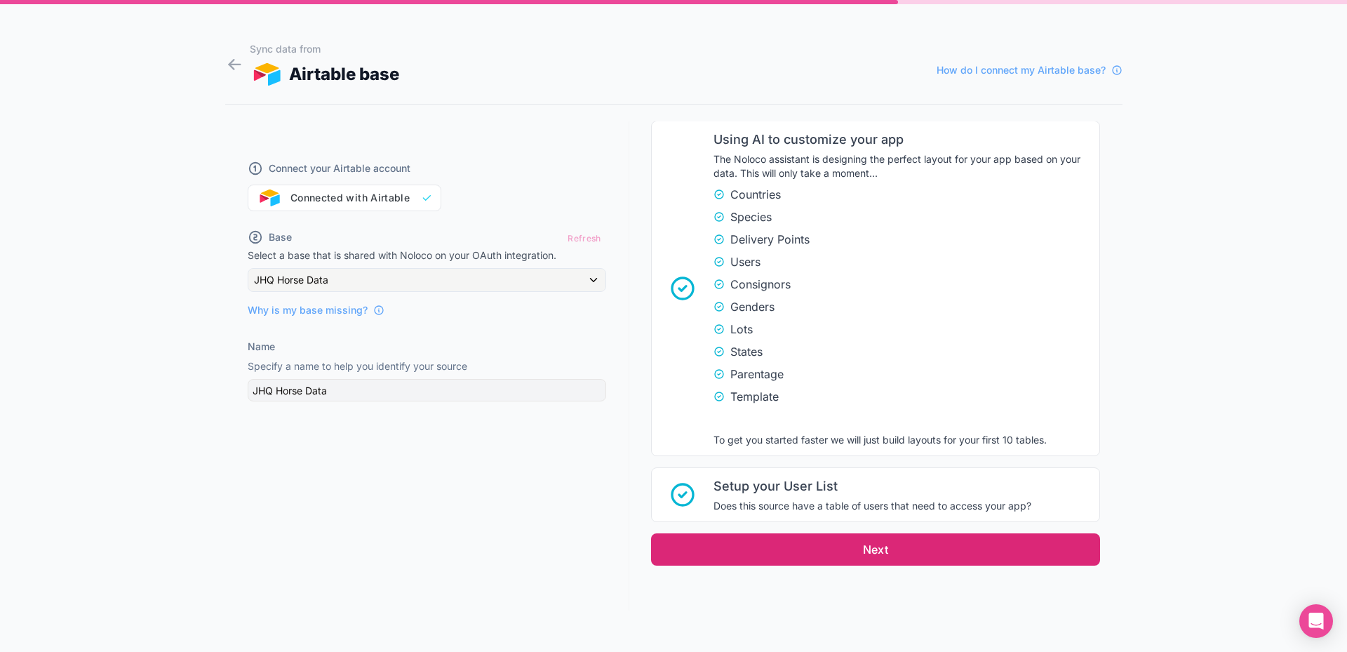
click at [873, 551] on button "Next" at bounding box center [875, 549] width 449 height 32
